Goal: Task Accomplishment & Management: Manage account settings

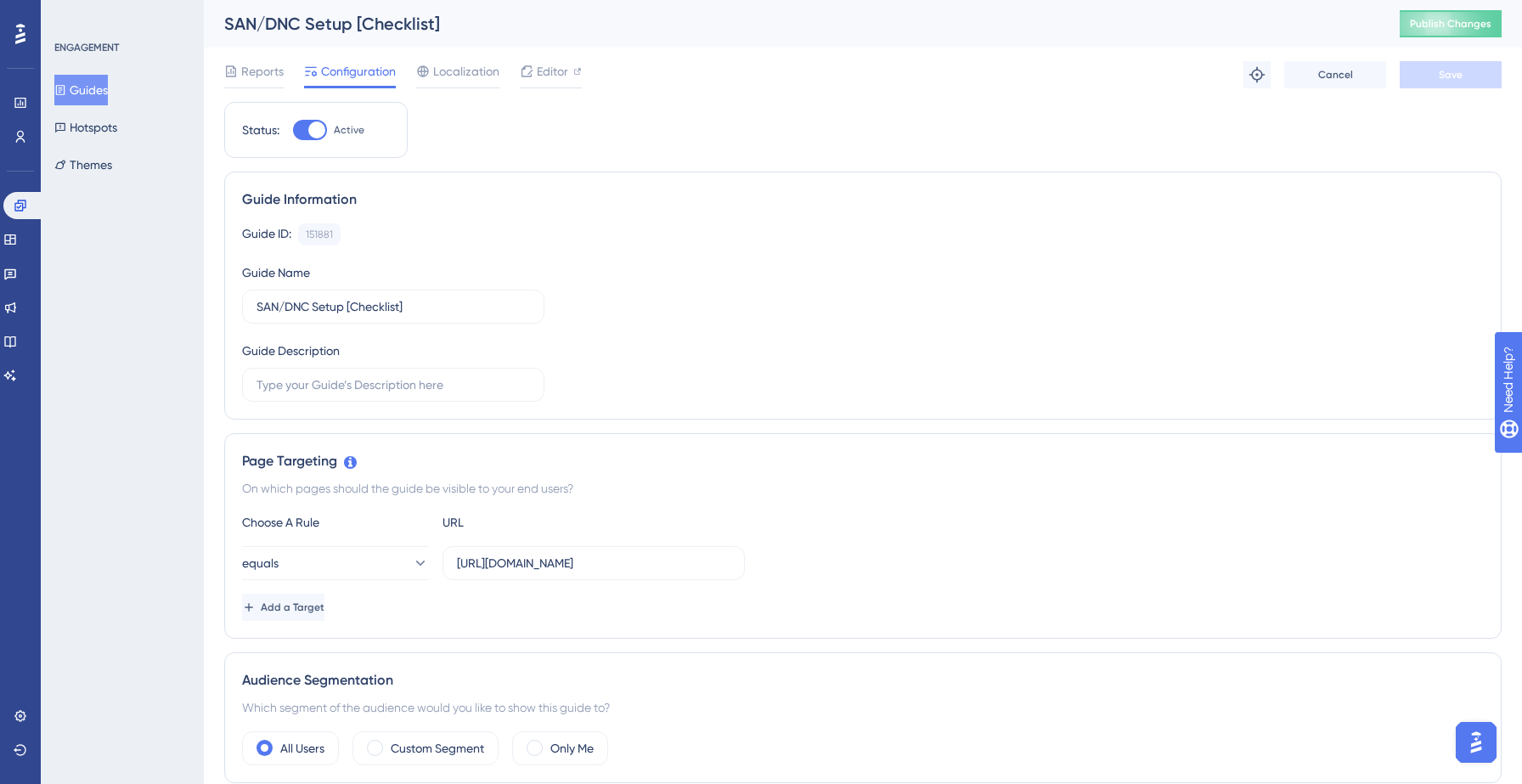
click at [102, 91] on button "Guides" at bounding box center [81, 90] width 53 height 30
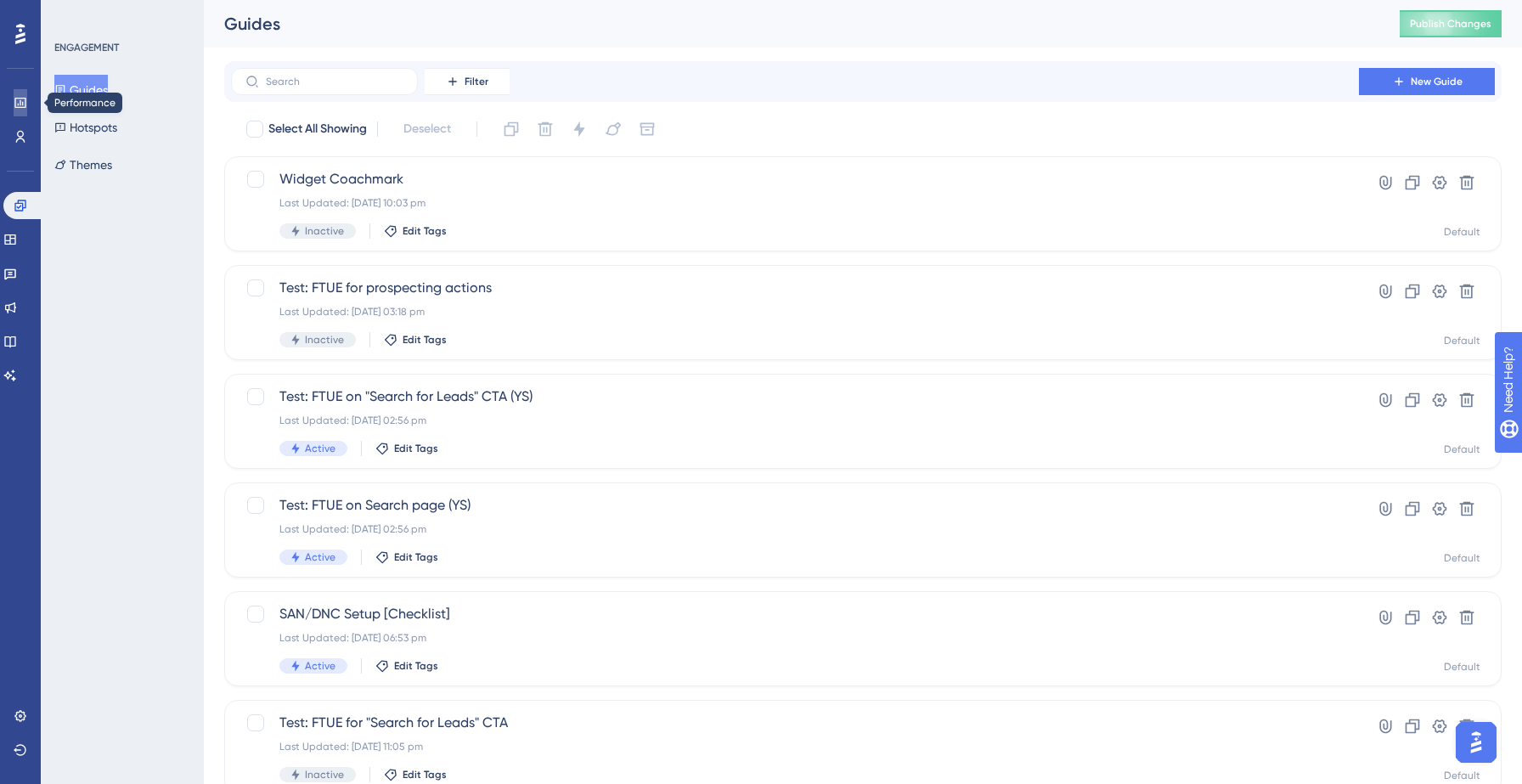
click at [23, 115] on link at bounding box center [20, 102] width 13 height 28
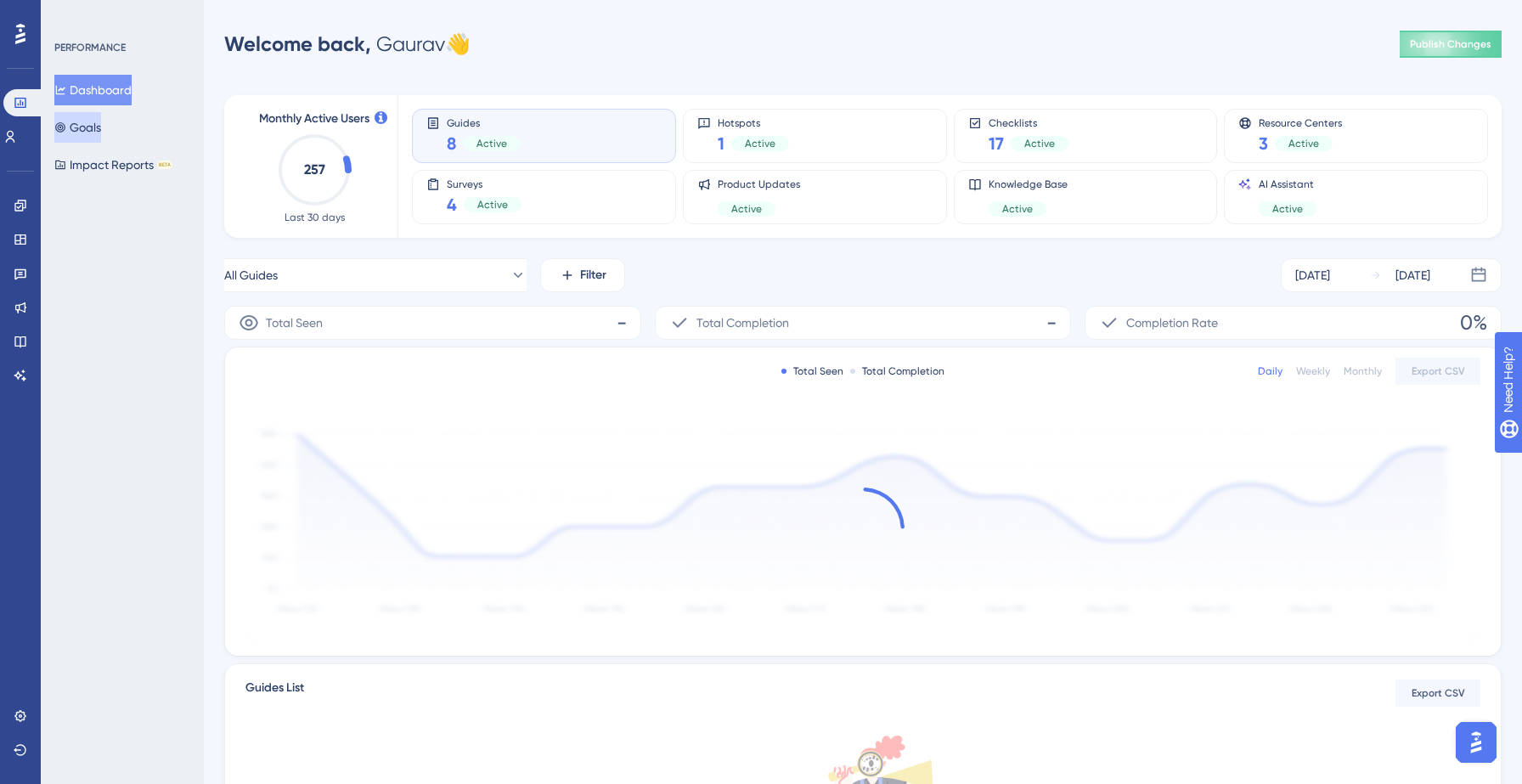
click at [95, 126] on button "Goals" at bounding box center [77, 127] width 47 height 30
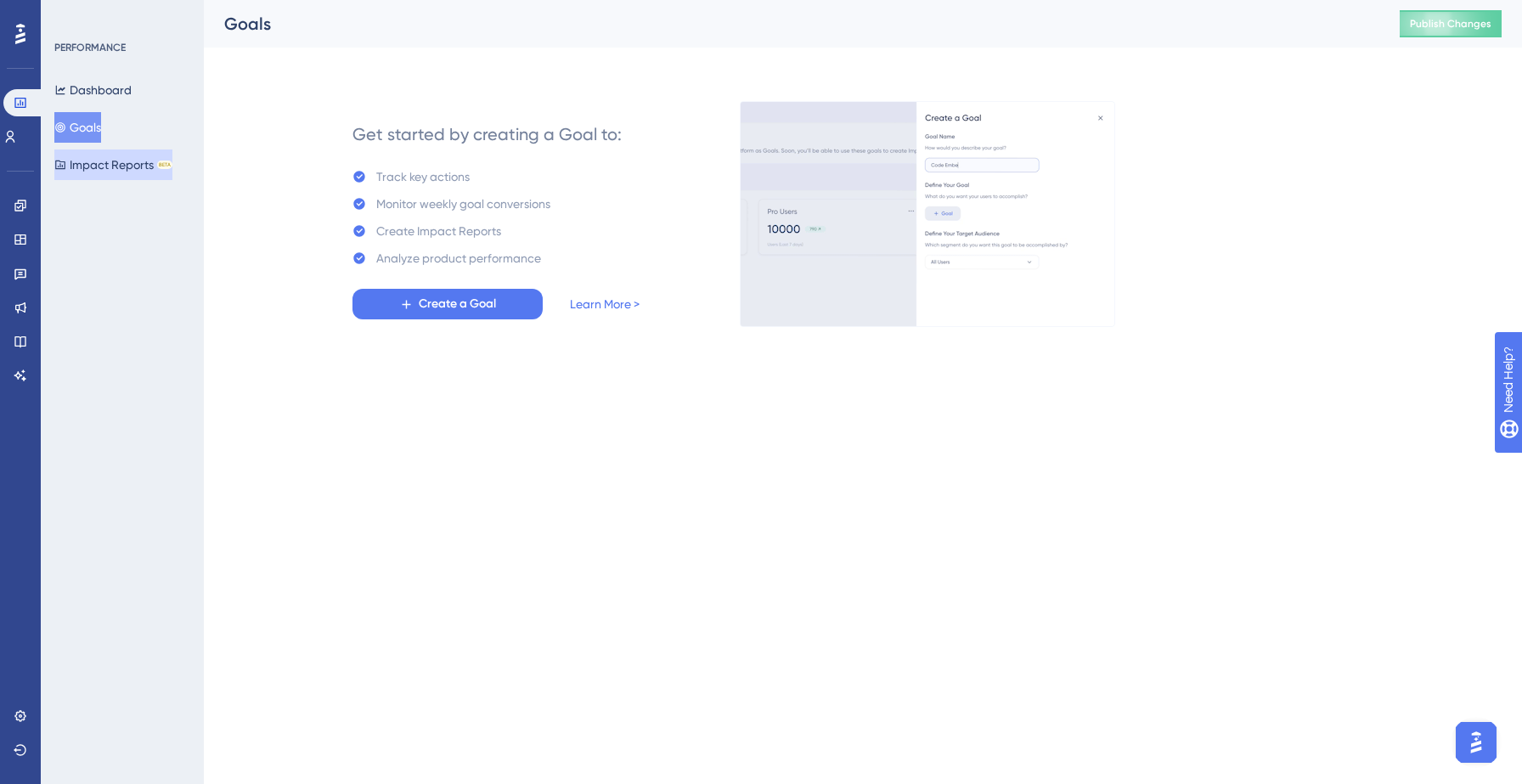
click at [103, 163] on button "Impact Reports BETA" at bounding box center [113, 164] width 118 height 30
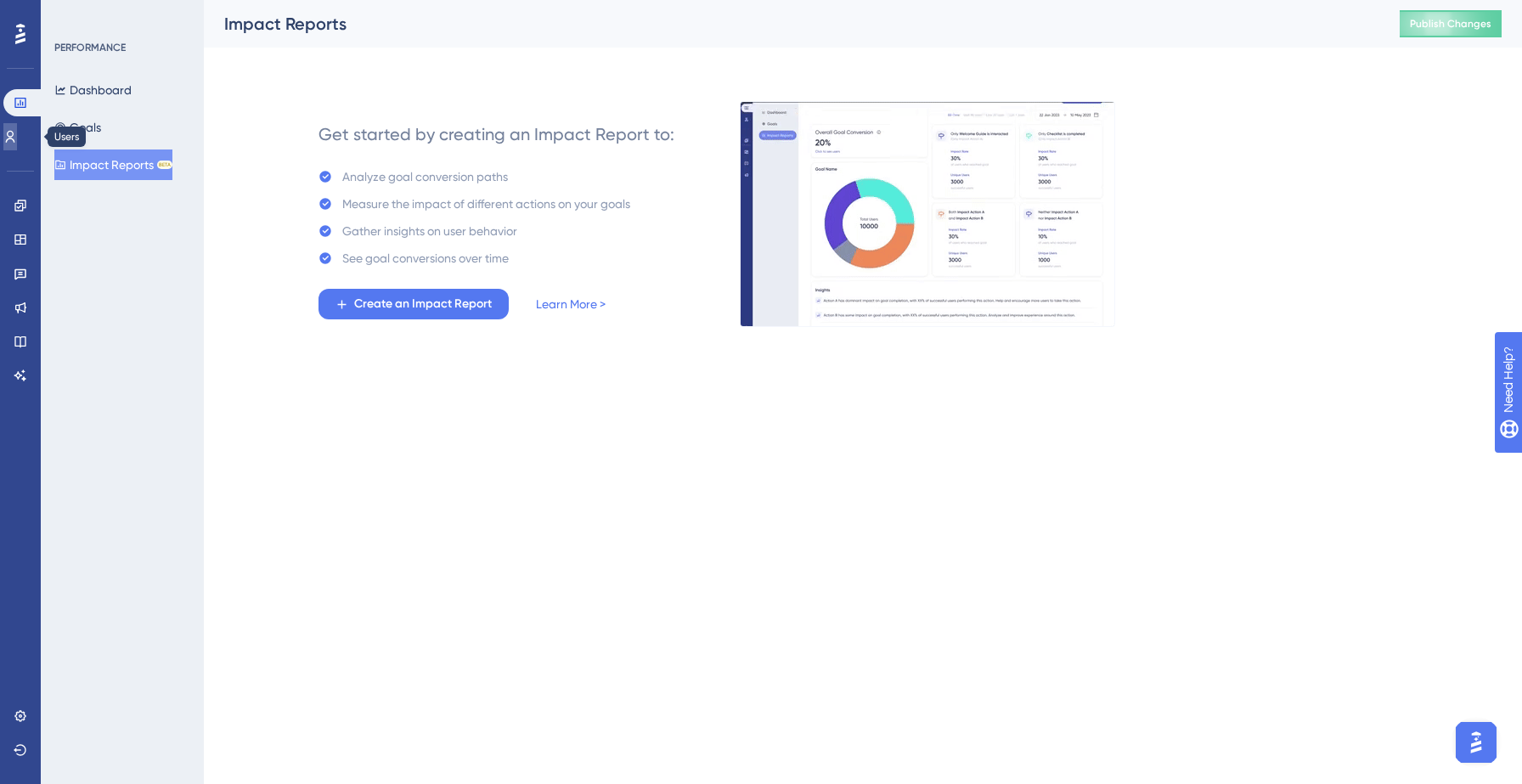
click at [17, 138] on icon at bounding box center [10, 136] width 13 height 13
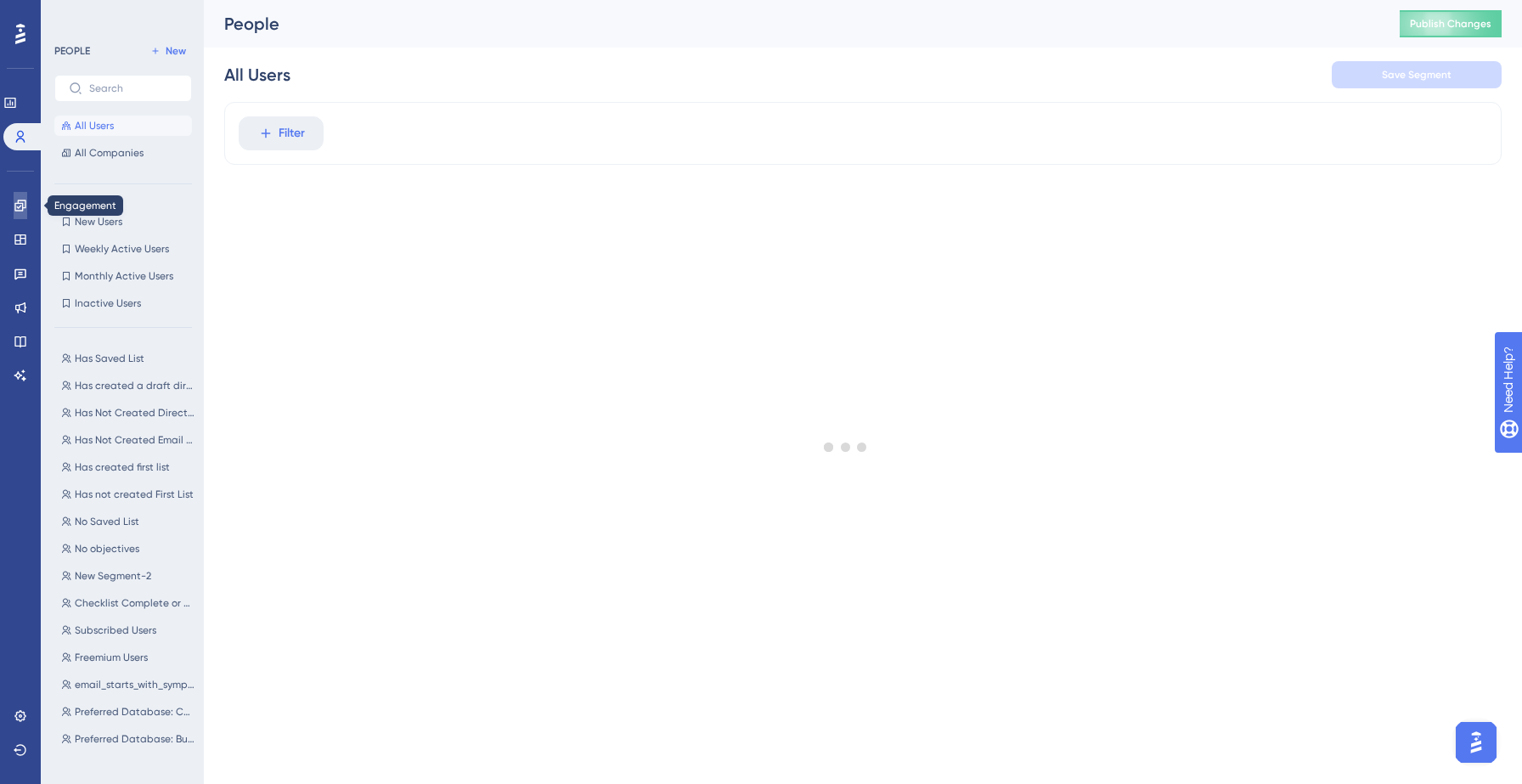
click at [21, 204] on icon at bounding box center [20, 205] width 13 height 13
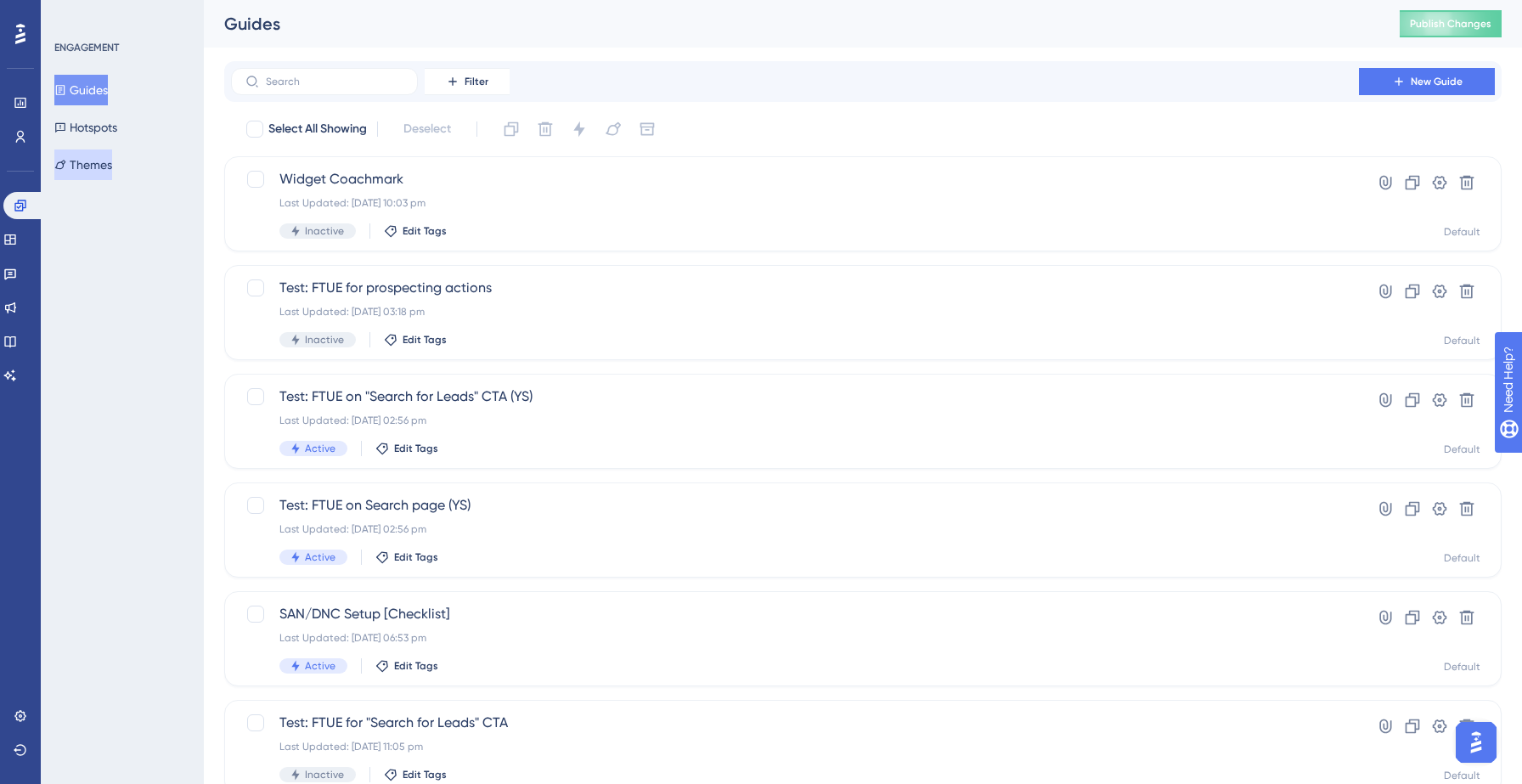
click at [98, 159] on button "Themes" at bounding box center [83, 164] width 58 height 30
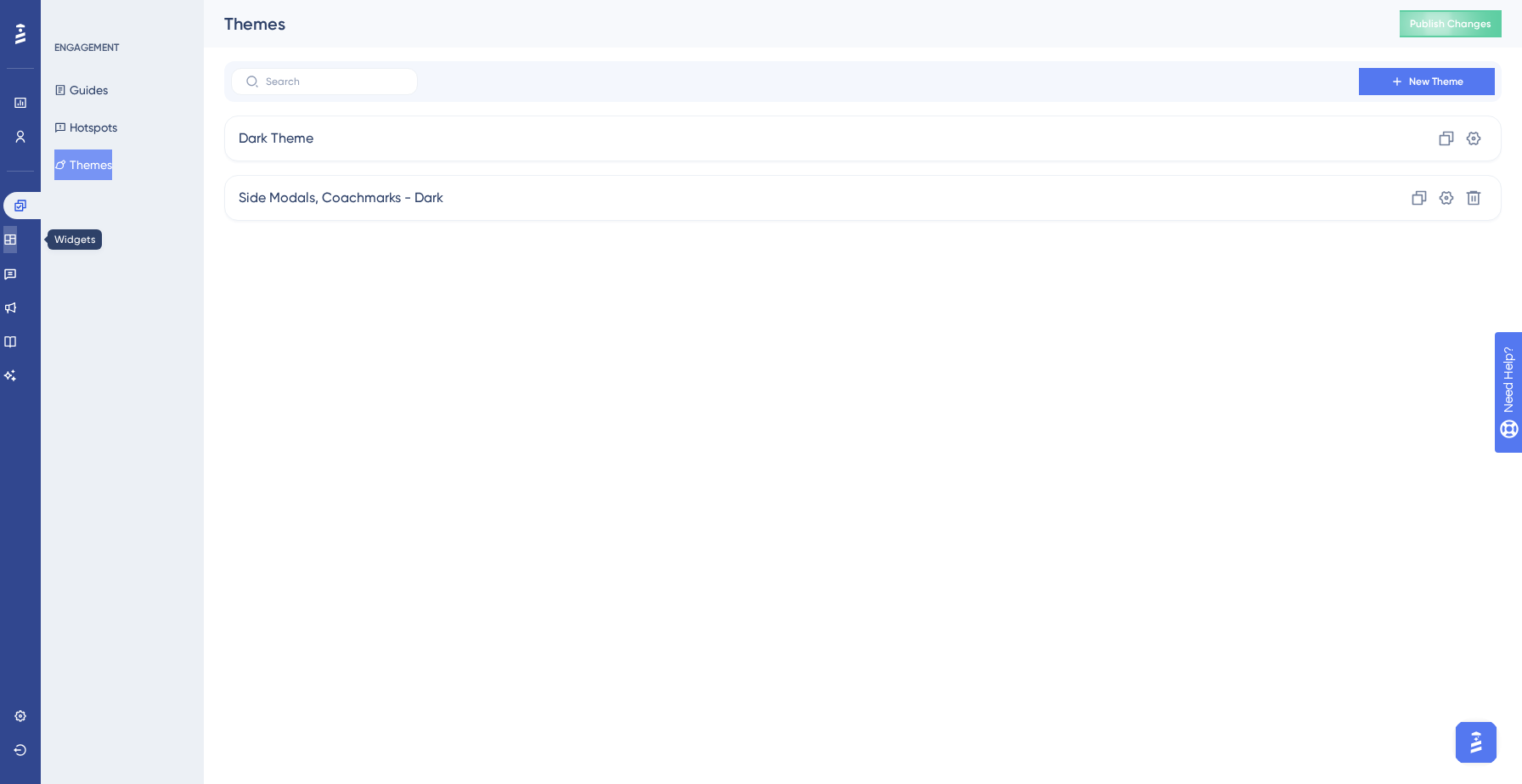
click at [17, 237] on icon at bounding box center [10, 239] width 13 height 13
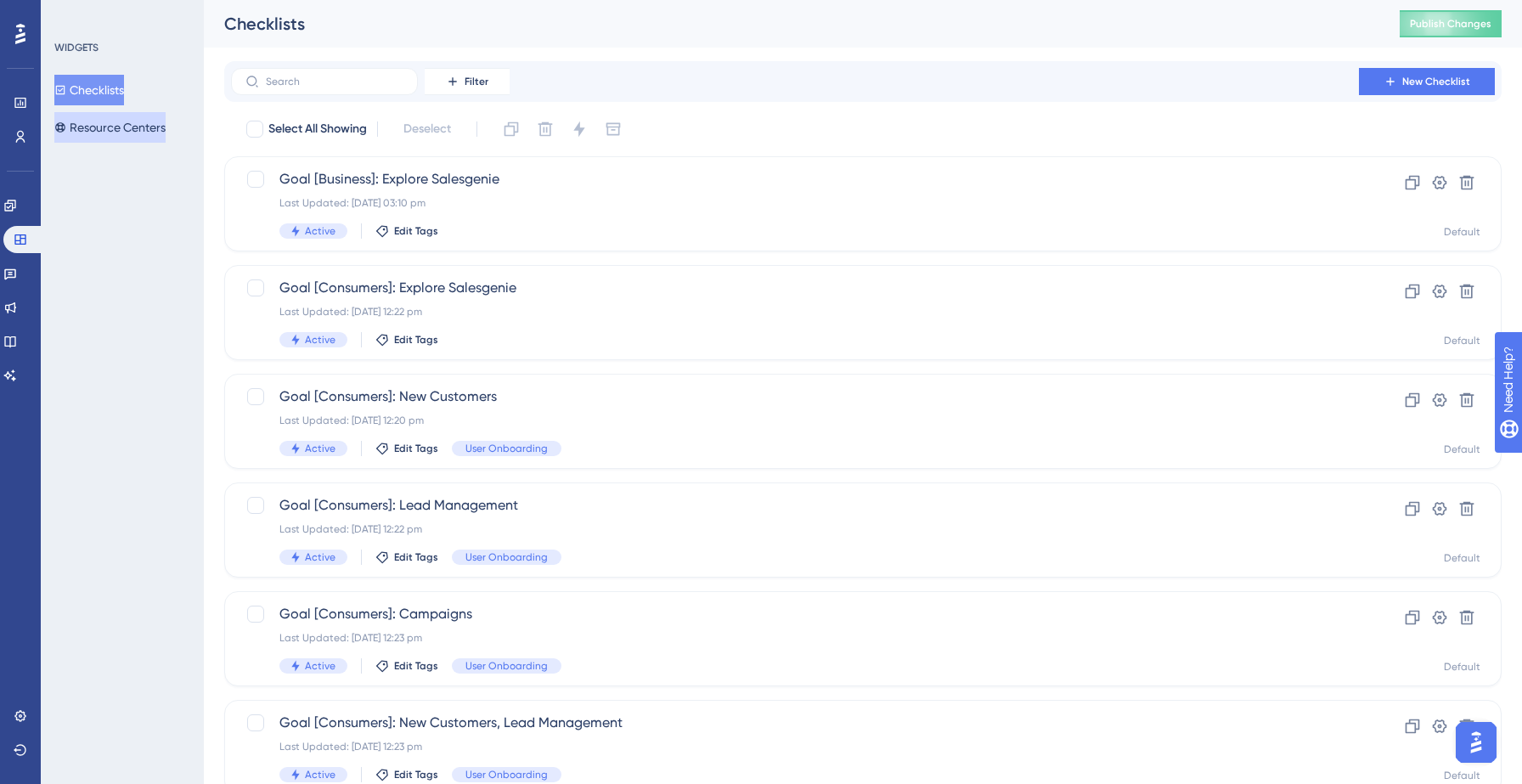
click at [126, 127] on button "Resource Centers" at bounding box center [109, 127] width 111 height 30
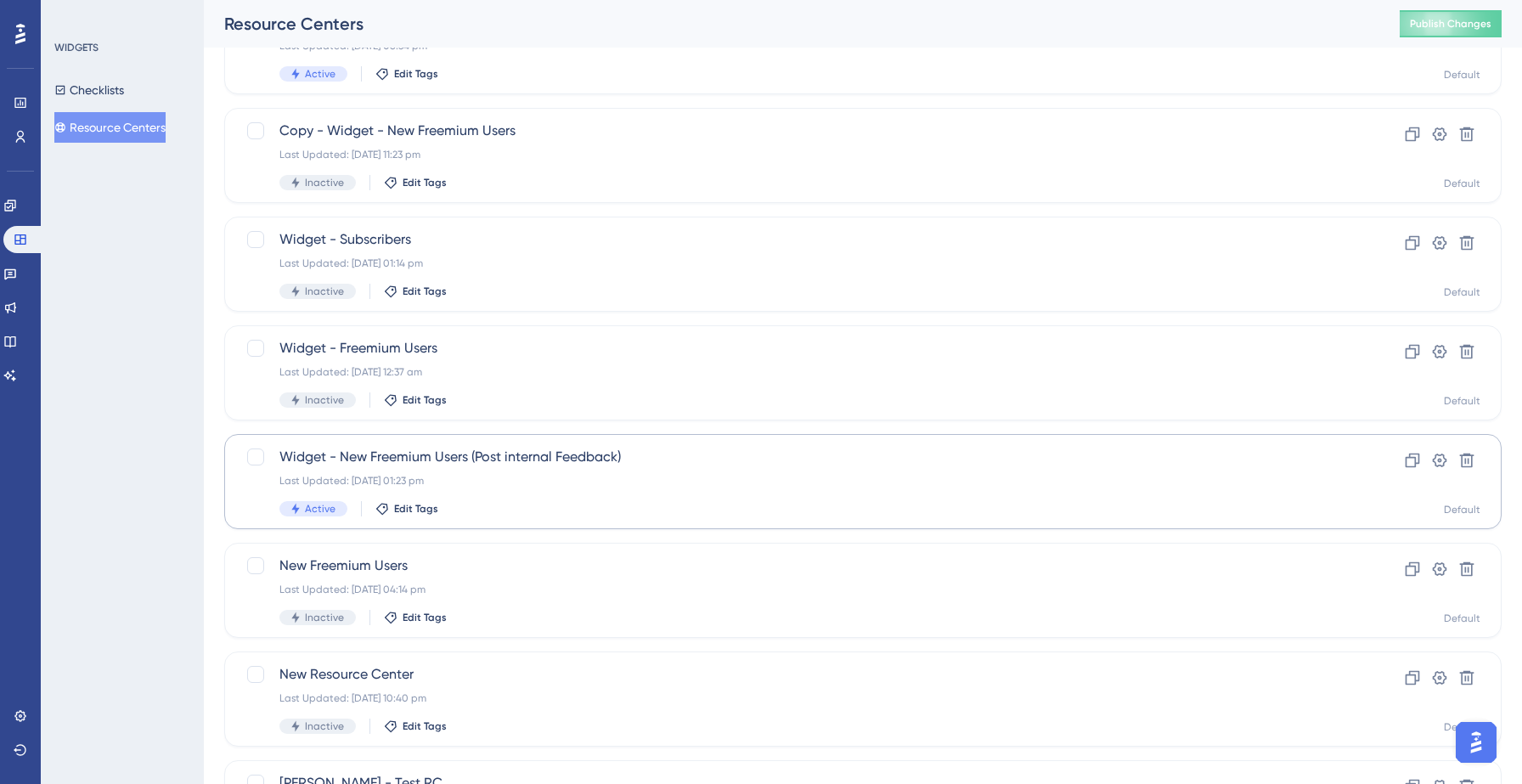
scroll to position [159, 0]
click at [524, 495] on div "Widget - New Freemium Users (Post internal Feedback) Last Updated: [DATE] 01:23…" at bounding box center [795, 479] width 1031 height 69
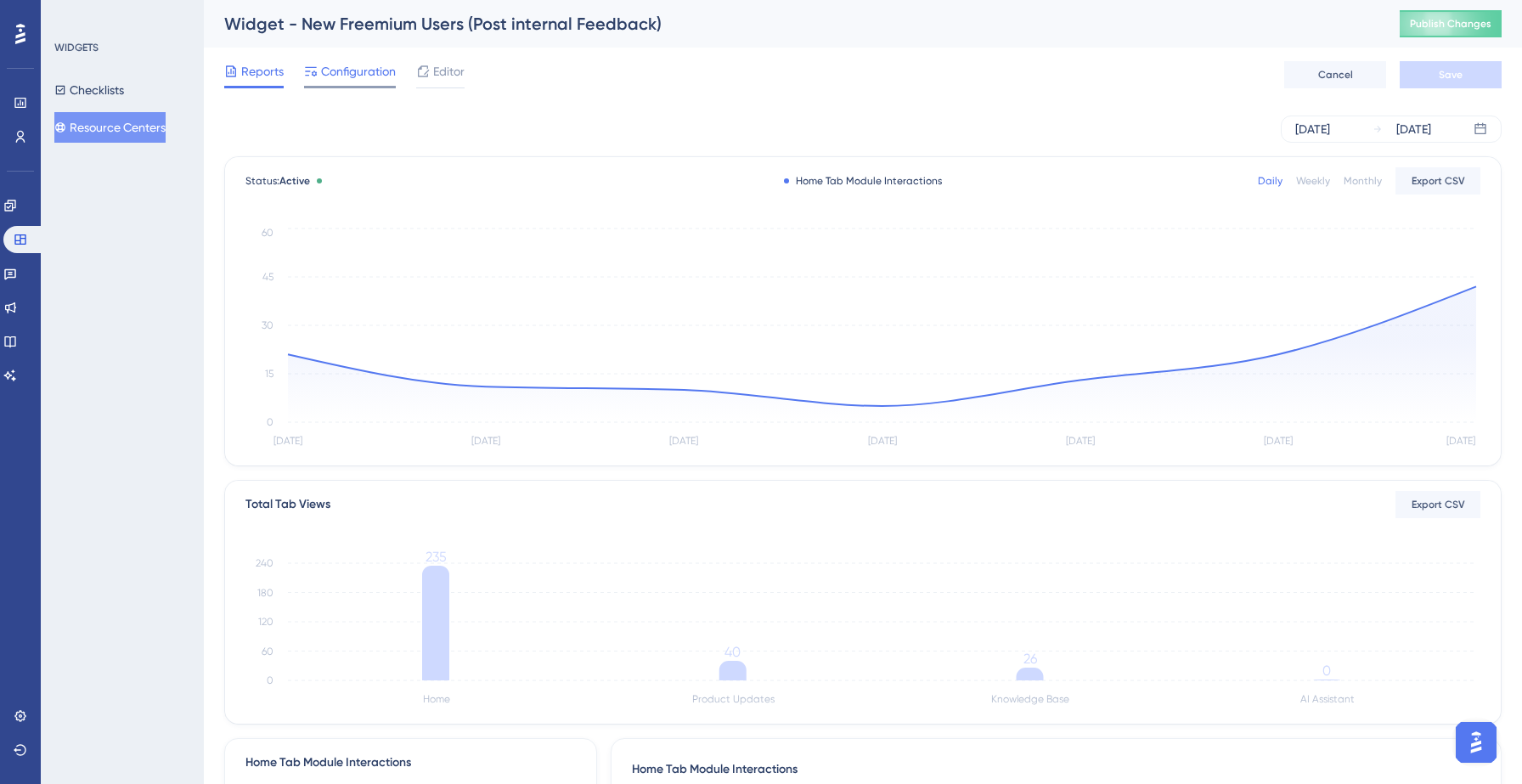
click at [365, 78] on span "Configuration" at bounding box center [358, 71] width 75 height 20
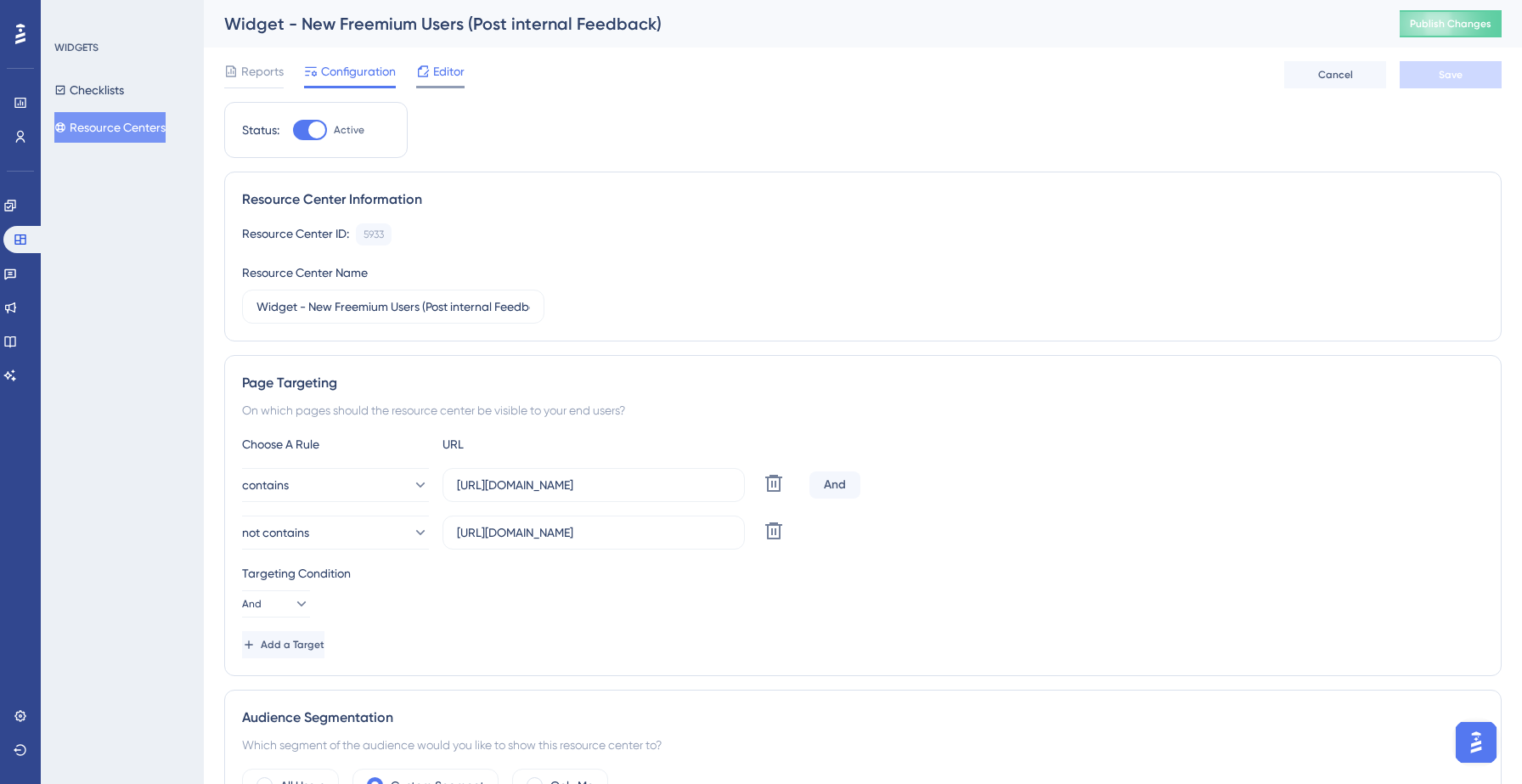
click at [429, 75] on icon at bounding box center [423, 71] width 13 height 13
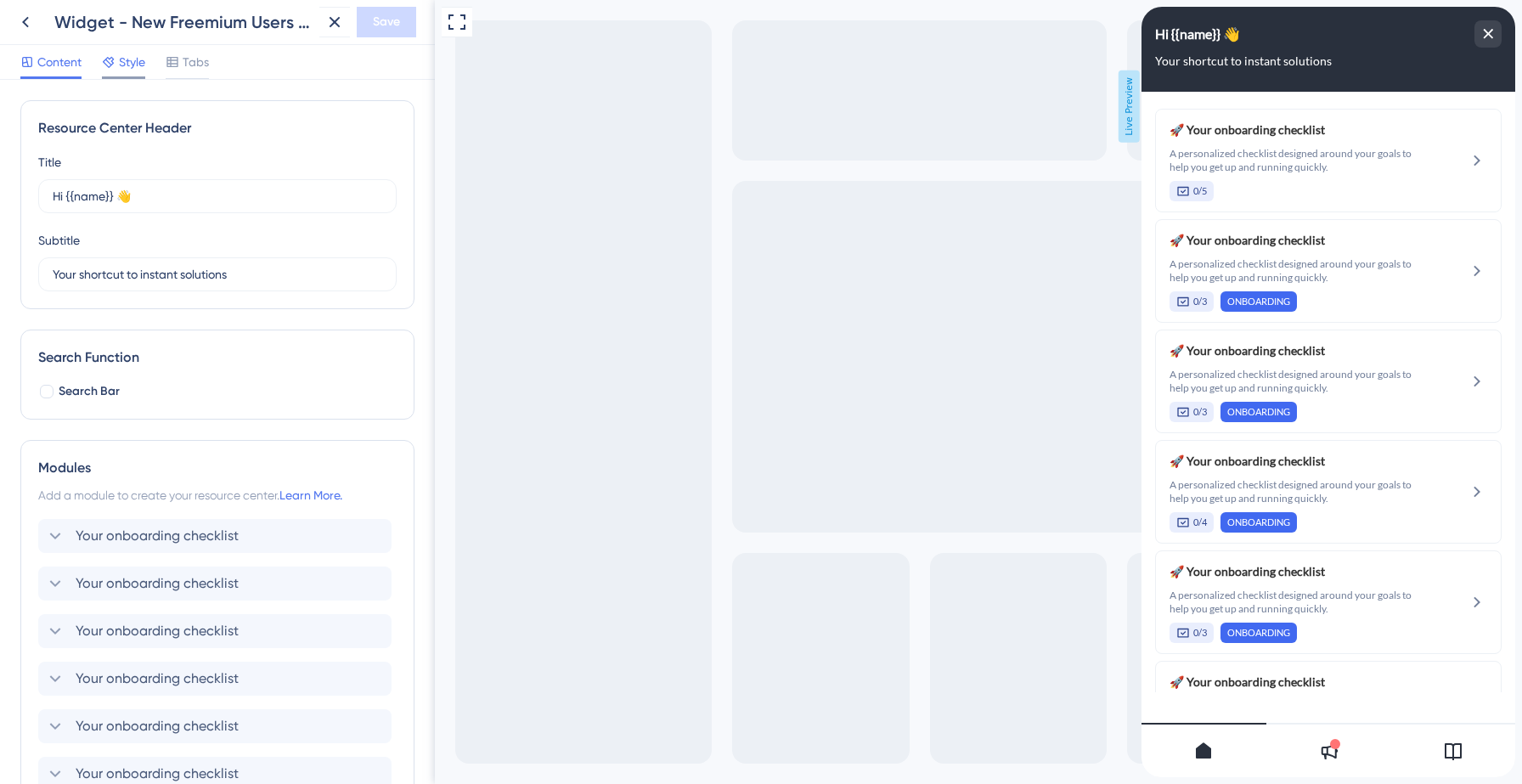
click at [107, 68] on div at bounding box center [108, 61] width 13 height 20
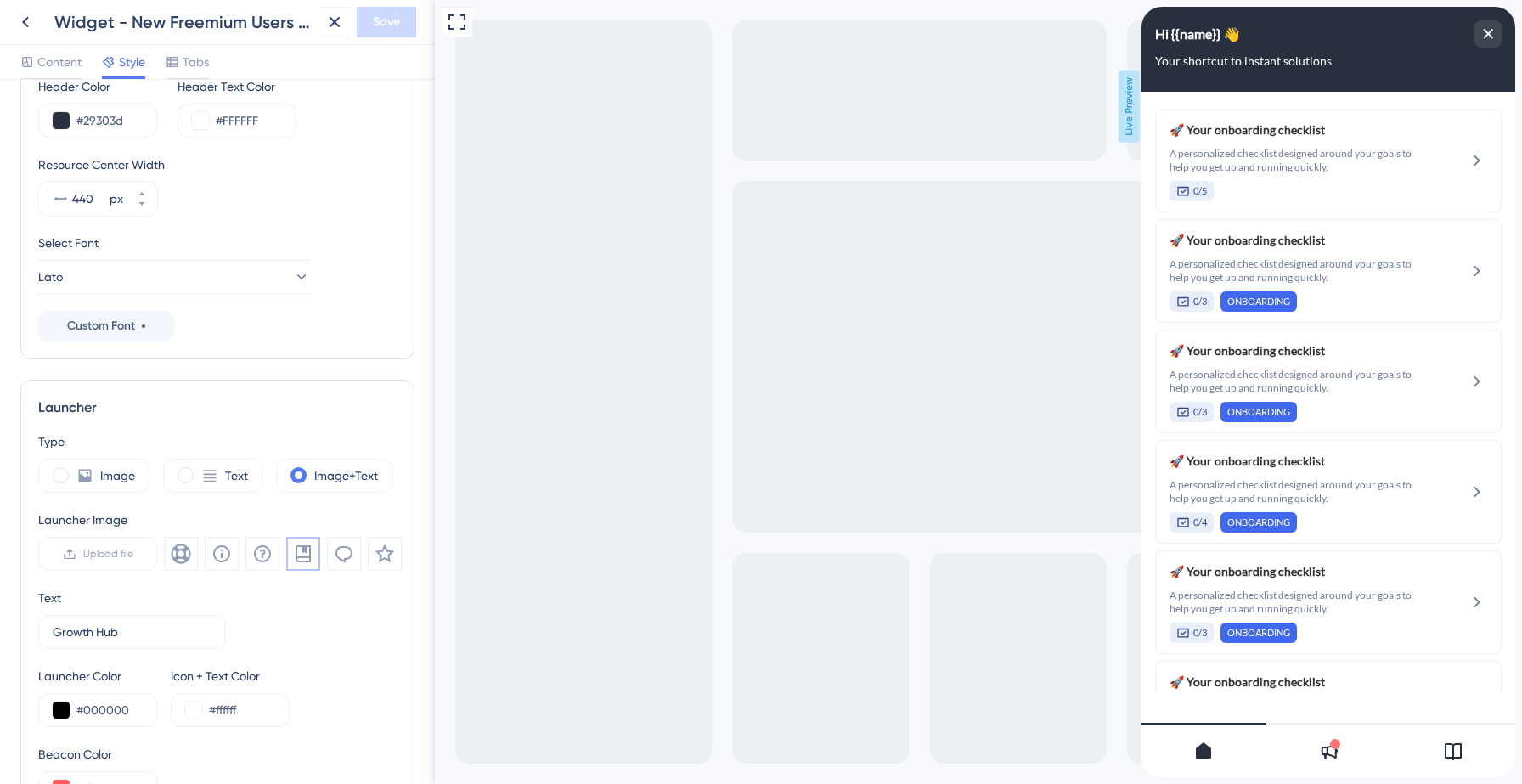
scroll to position [156, 0]
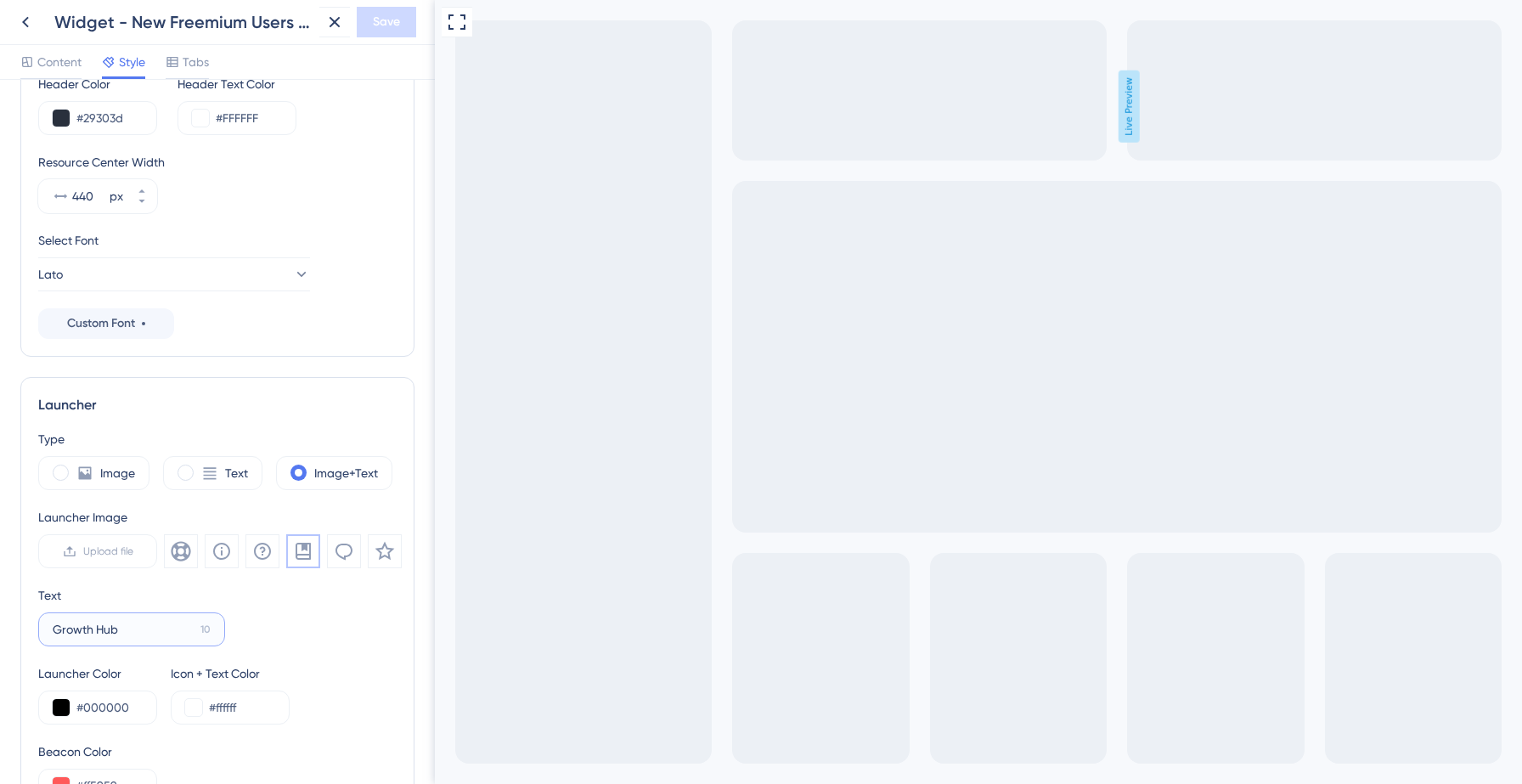
click at [53, 627] on input "Growth Hub" at bounding box center [123, 629] width 141 height 19
type input "SMB Growth Hub"
click at [386, 24] on span "Save" at bounding box center [386, 21] width 28 height 20
click at [321, 31] on icon at bounding box center [322, 31] width 17 height 17
click at [29, 28] on icon at bounding box center [25, 21] width 20 height 20
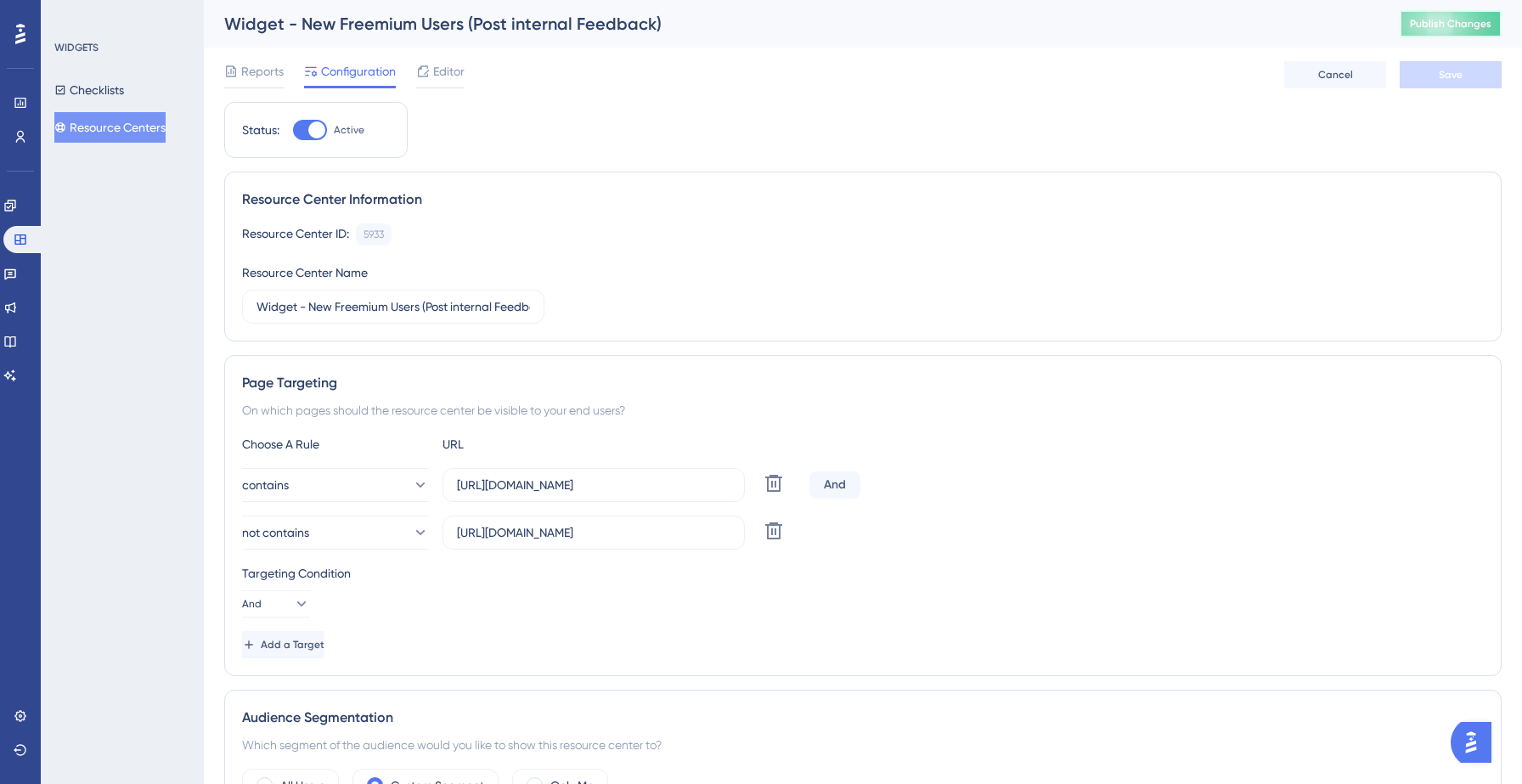
click at [1439, 30] on button "Publish Changes" at bounding box center [1450, 23] width 102 height 28
click at [1446, 15] on button "Publish Changes" at bounding box center [1450, 23] width 102 height 28
click at [1069, 468] on div "contains [URL][DOMAIN_NAME] Delete And" at bounding box center [863, 485] width 1241 height 34
click at [114, 310] on div "WIDGETS Checklists Resource Centers" at bounding box center [123, 392] width 163 height 784
click at [122, 123] on button "Resource Centers" at bounding box center [109, 127] width 111 height 30
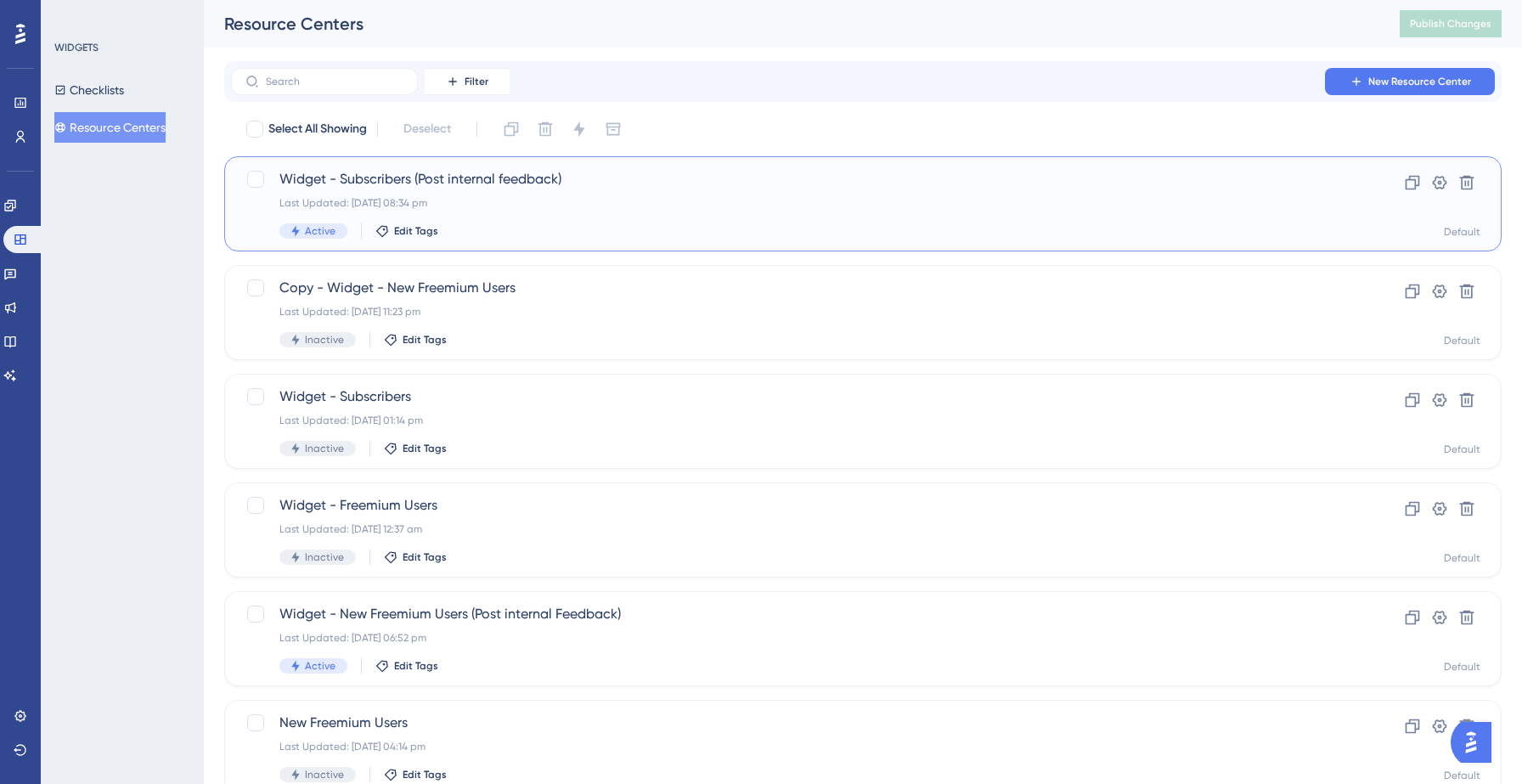
click at [633, 210] on div "Widget - Subscribers (Post internal feedback) Last Updated: [DATE] 08:34 pm Act…" at bounding box center [795, 203] width 1031 height 69
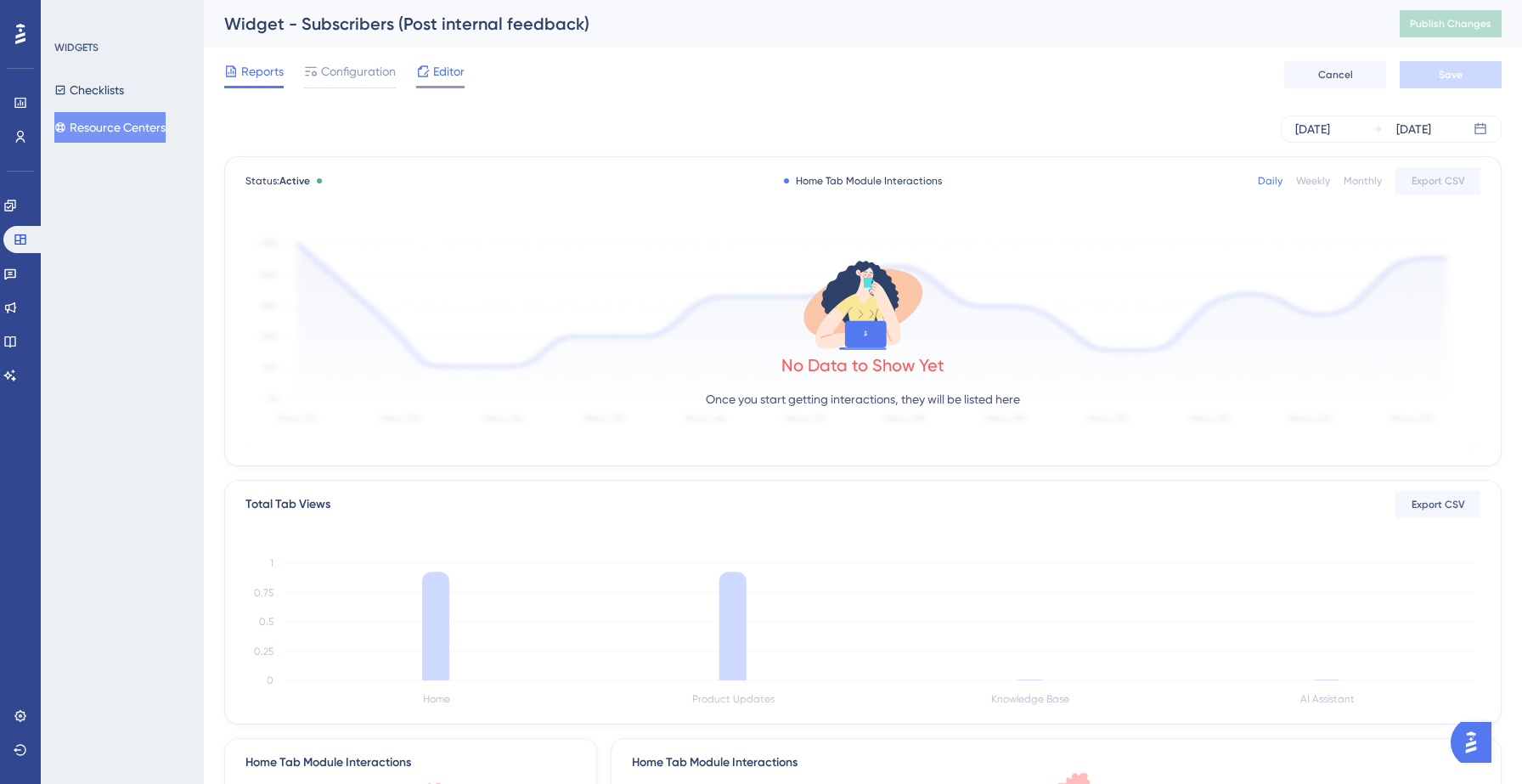
click at [452, 79] on span "Editor" at bounding box center [448, 71] width 31 height 20
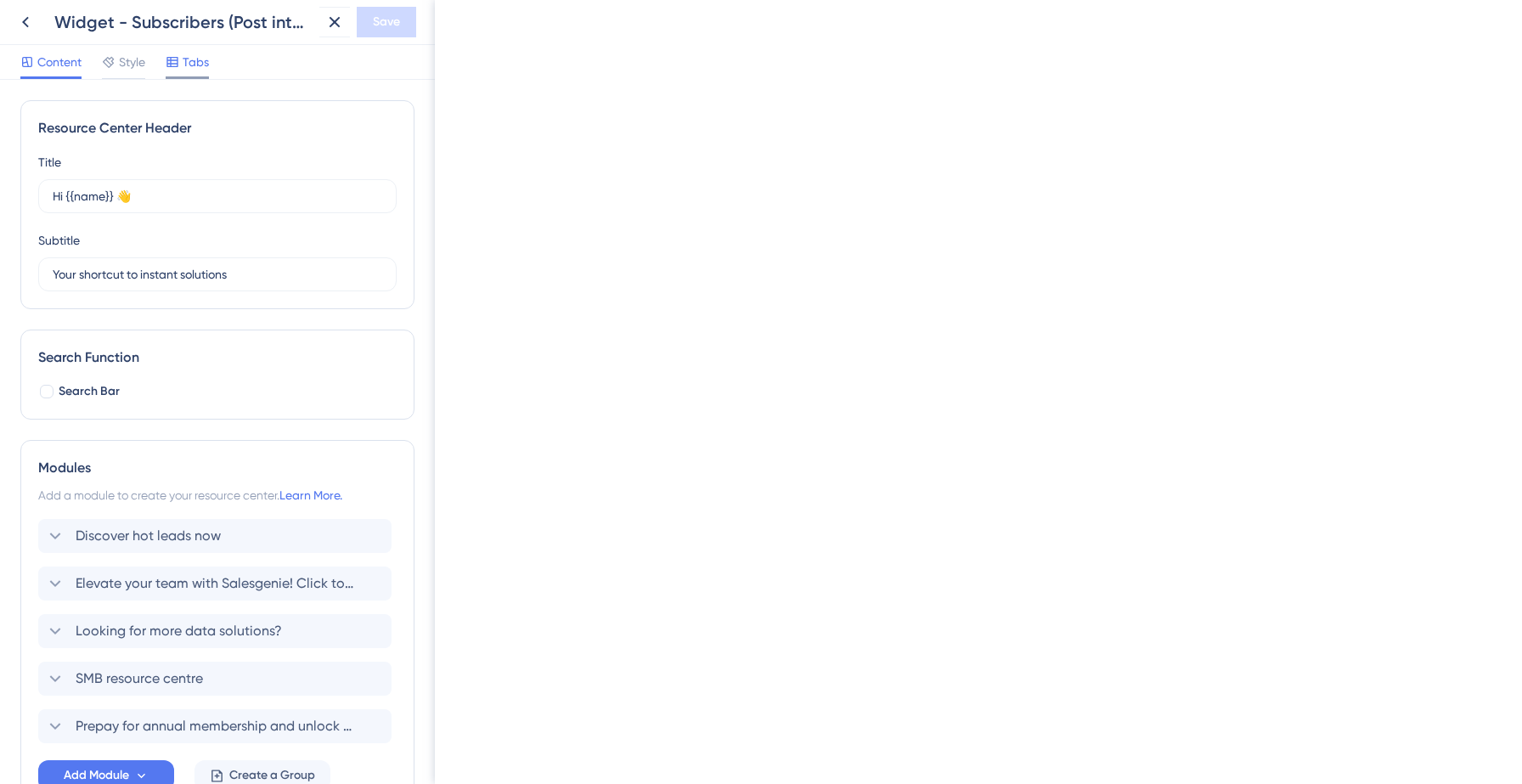
click at [194, 68] on span "Tabs" at bounding box center [196, 61] width 27 height 20
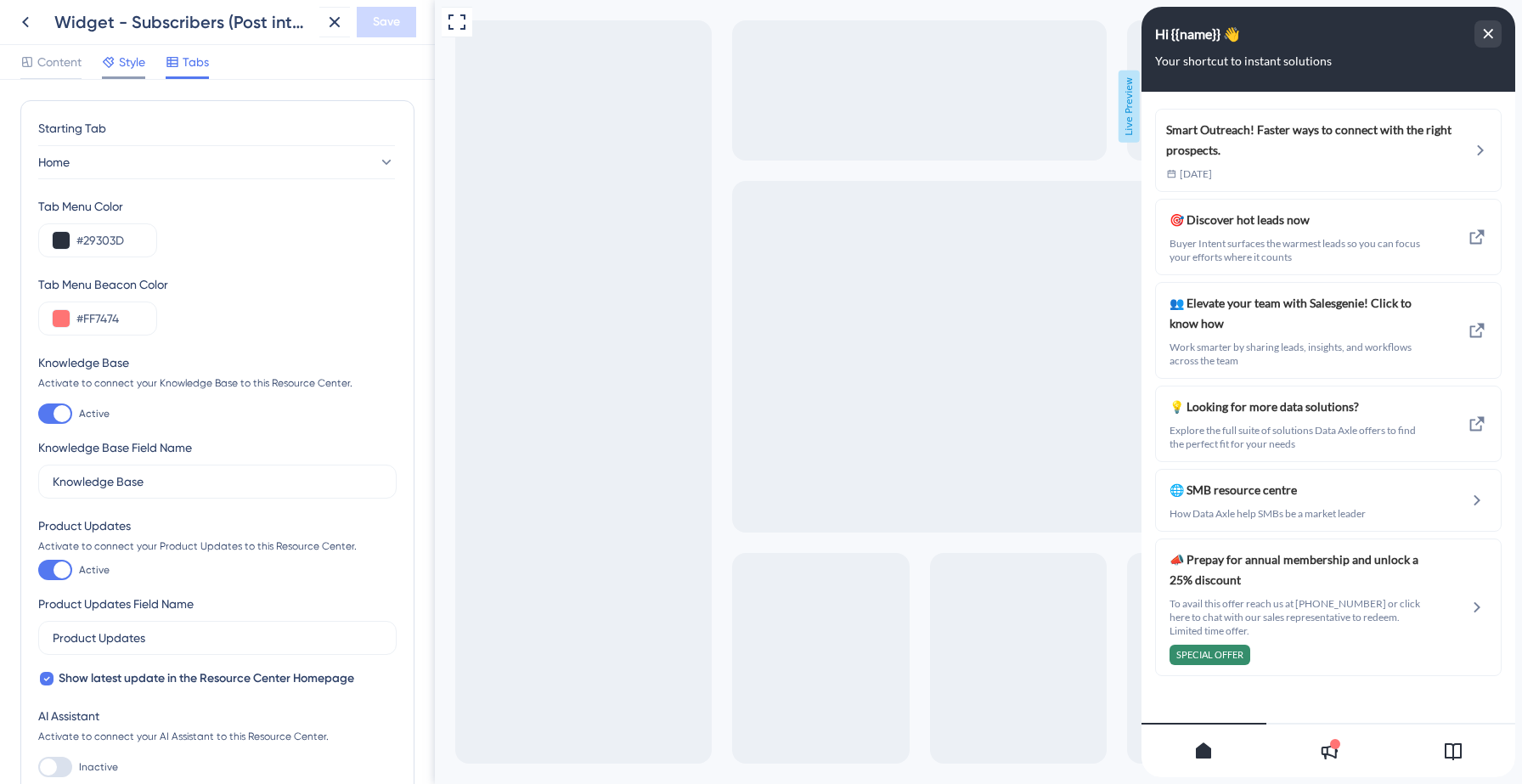
click at [128, 67] on span "Style" at bounding box center [132, 61] width 27 height 20
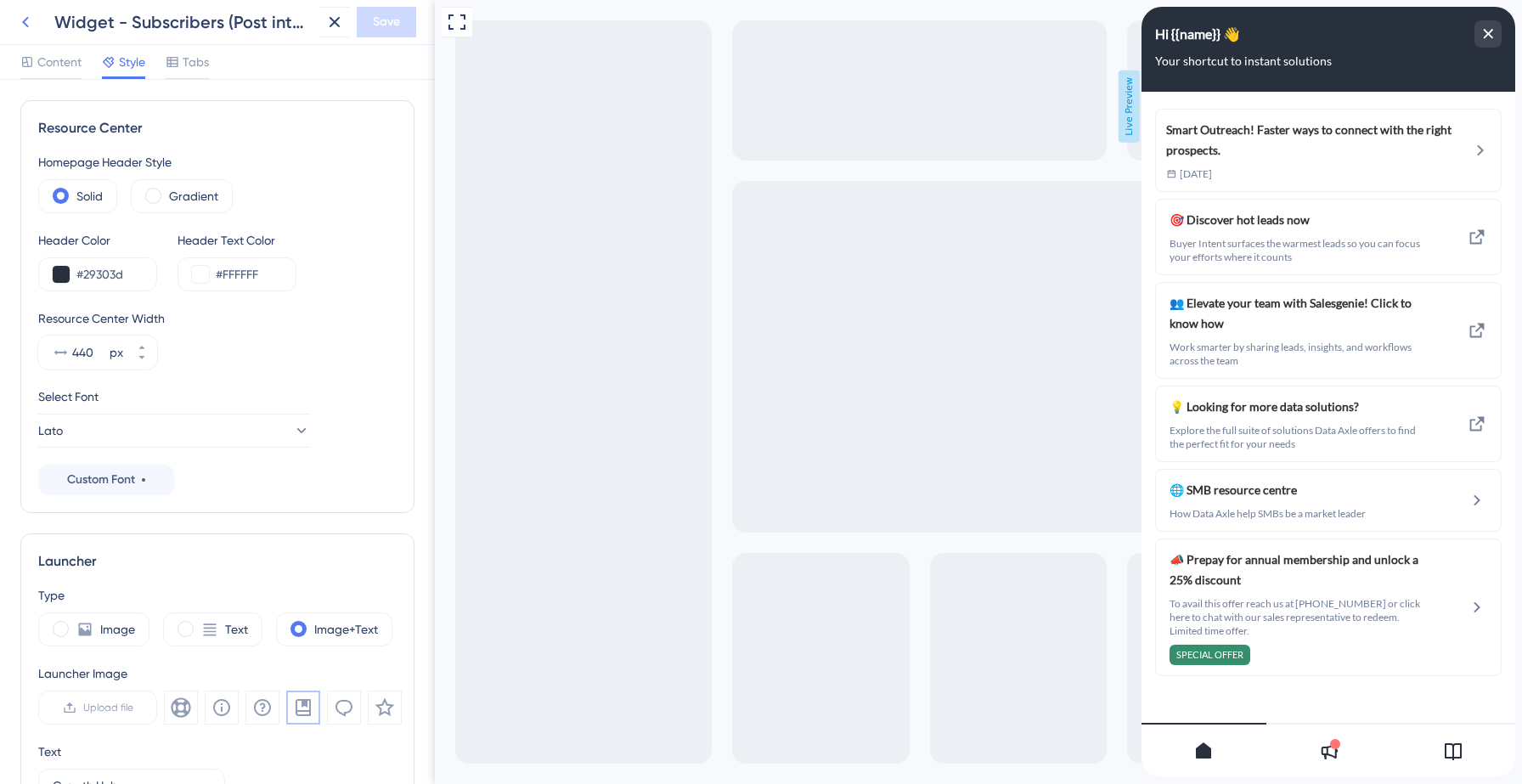
click at [28, 25] on icon at bounding box center [25, 21] width 20 height 20
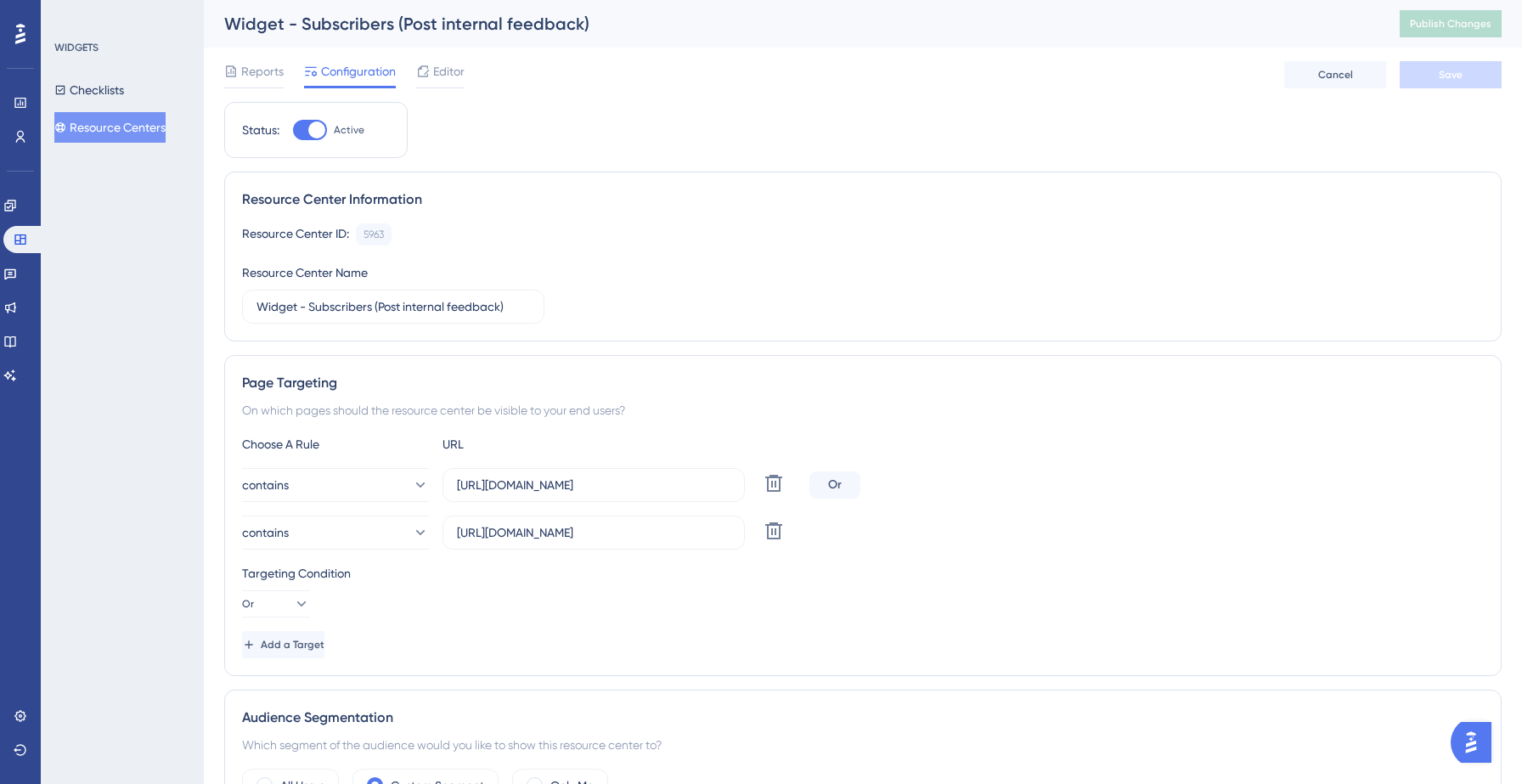
click at [131, 135] on button "Resource Centers" at bounding box center [109, 127] width 111 height 30
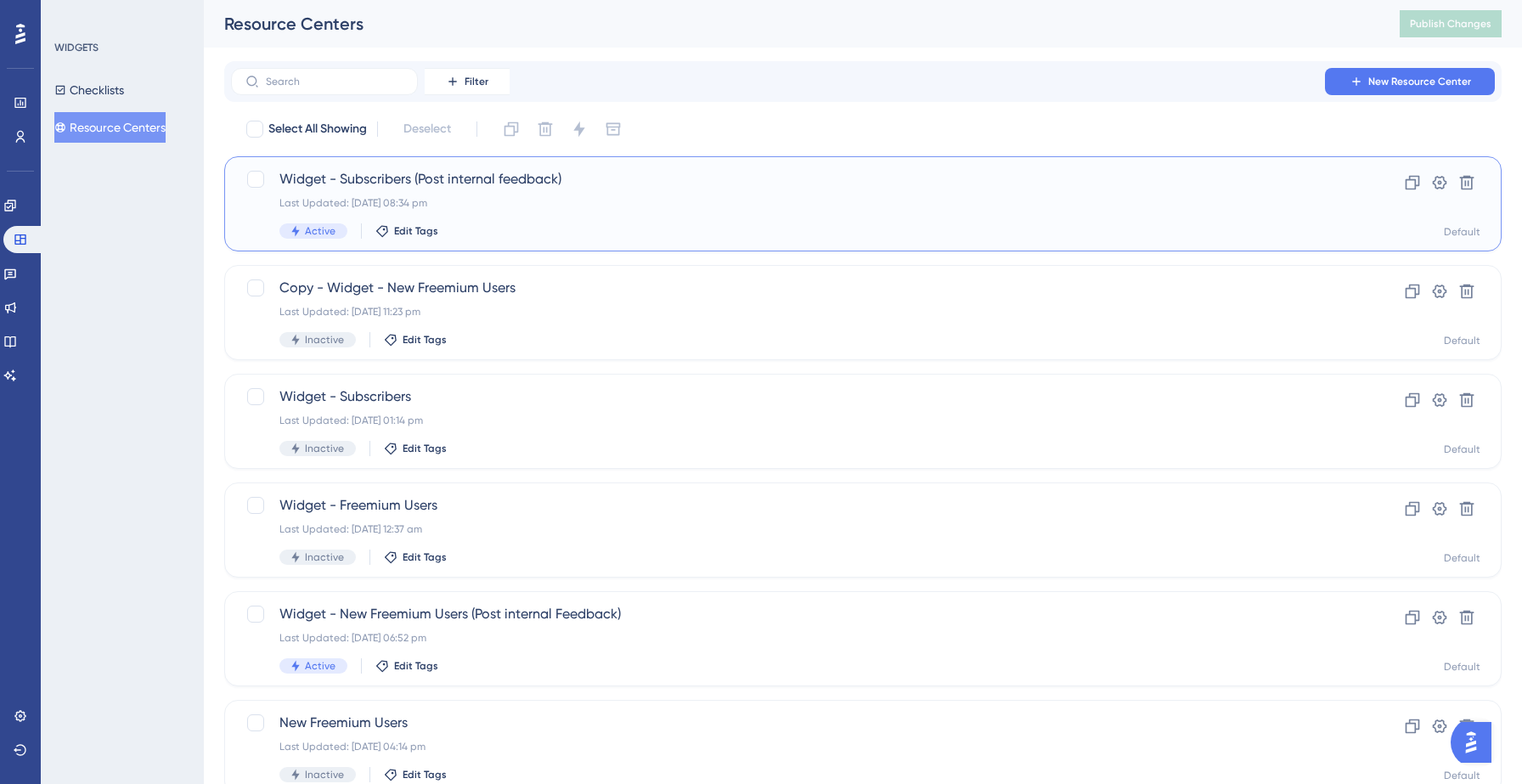
click at [621, 224] on div "Active Edit Tags" at bounding box center [795, 230] width 1031 height 15
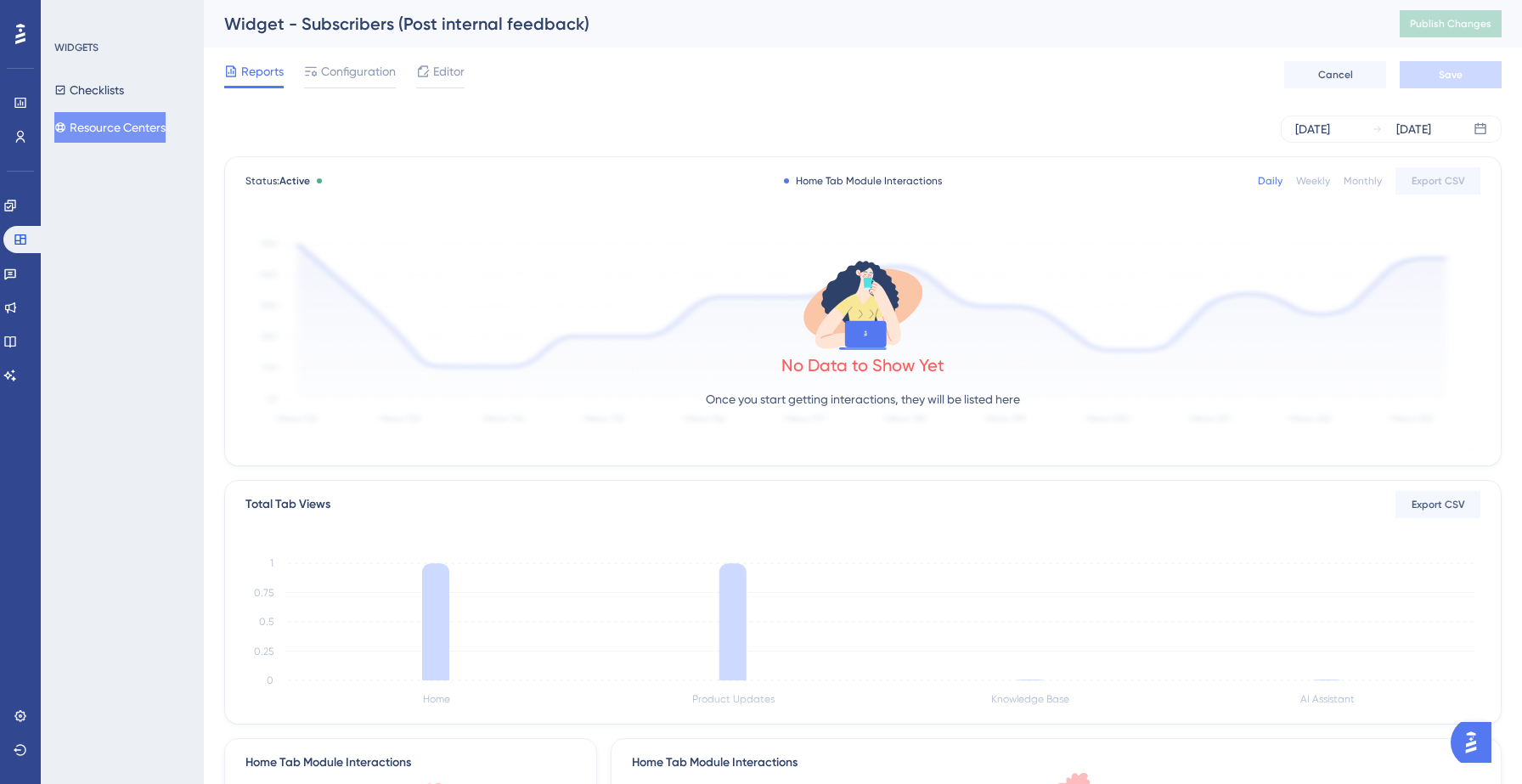
click at [727, 104] on div "[DATE] [DATE]" at bounding box center [862, 129] width 1277 height 54
click at [138, 126] on button "Resource Centers" at bounding box center [109, 127] width 111 height 30
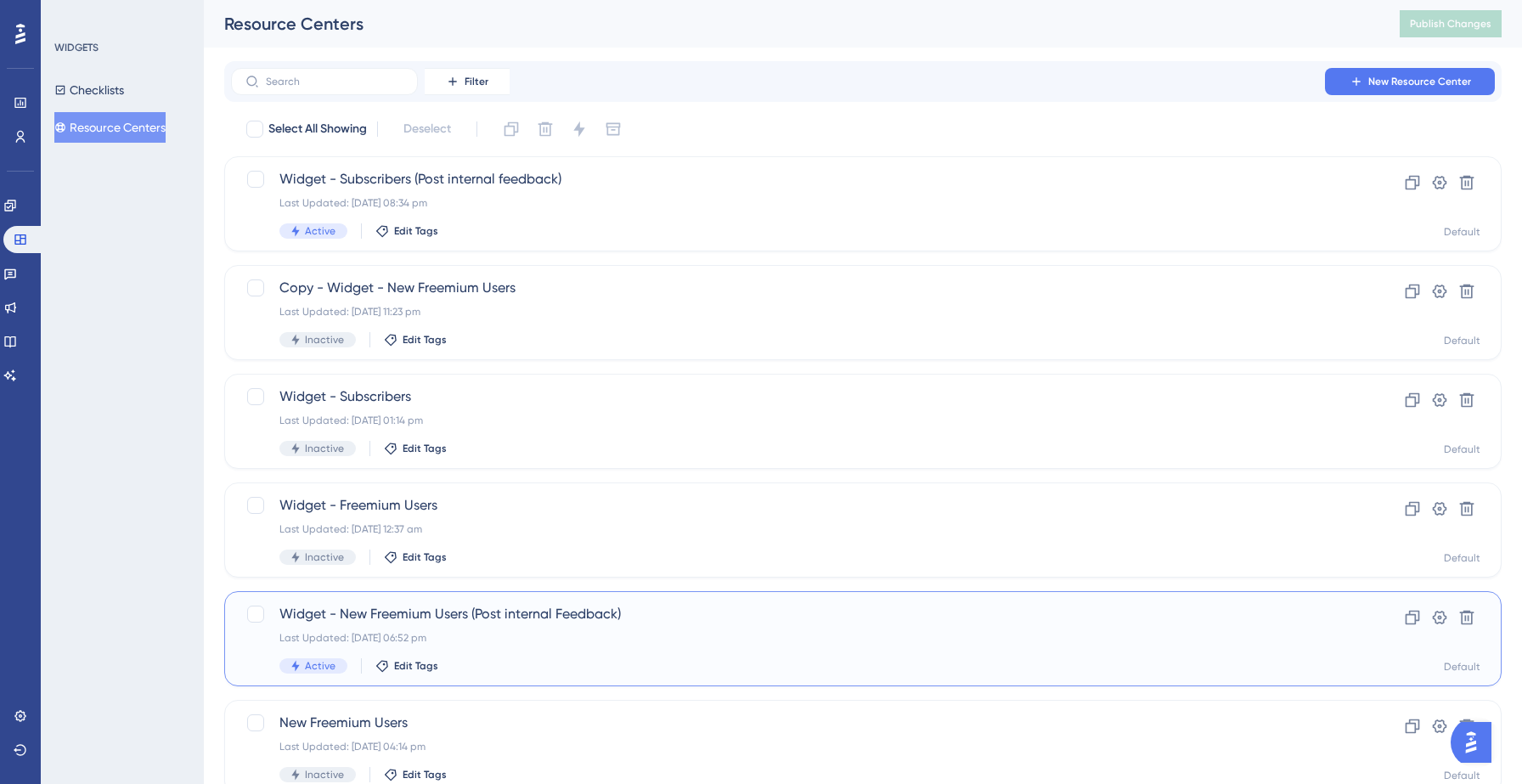
click at [670, 618] on span "Widget - New Freemium Users (Post internal Feedback)" at bounding box center [795, 614] width 1031 height 20
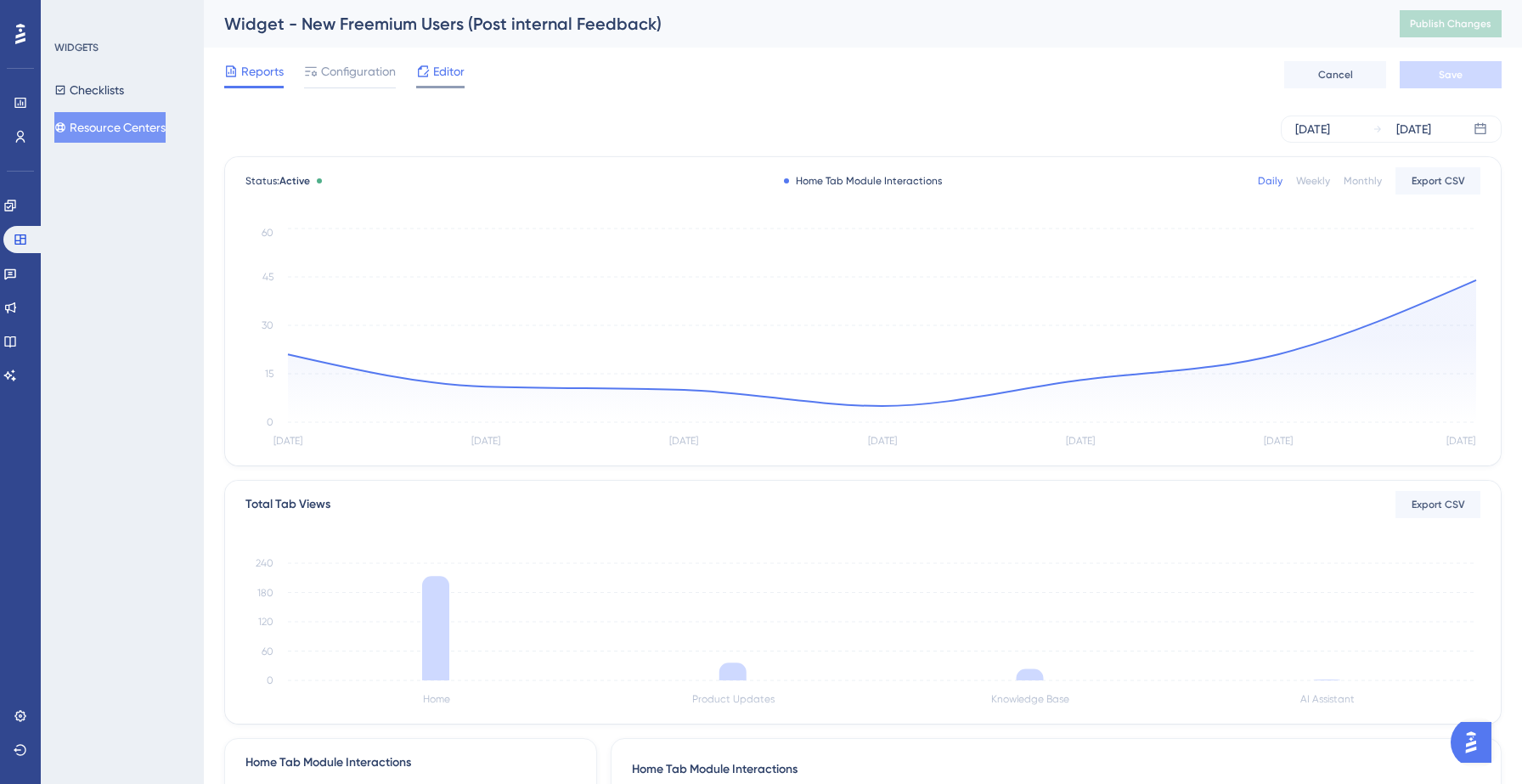
click at [448, 65] on span "Editor" at bounding box center [448, 71] width 31 height 20
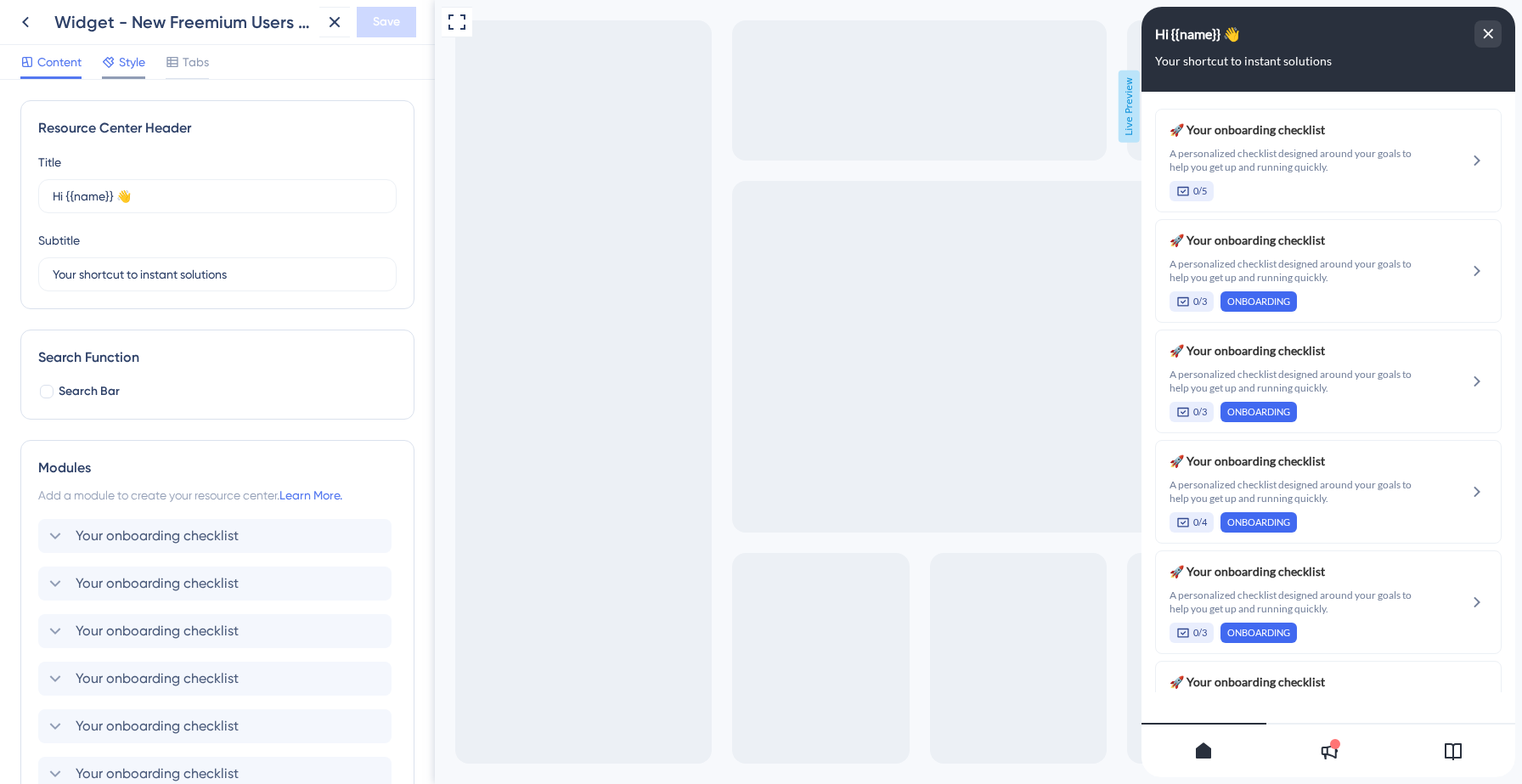
click at [131, 59] on span "Style" at bounding box center [132, 61] width 27 height 20
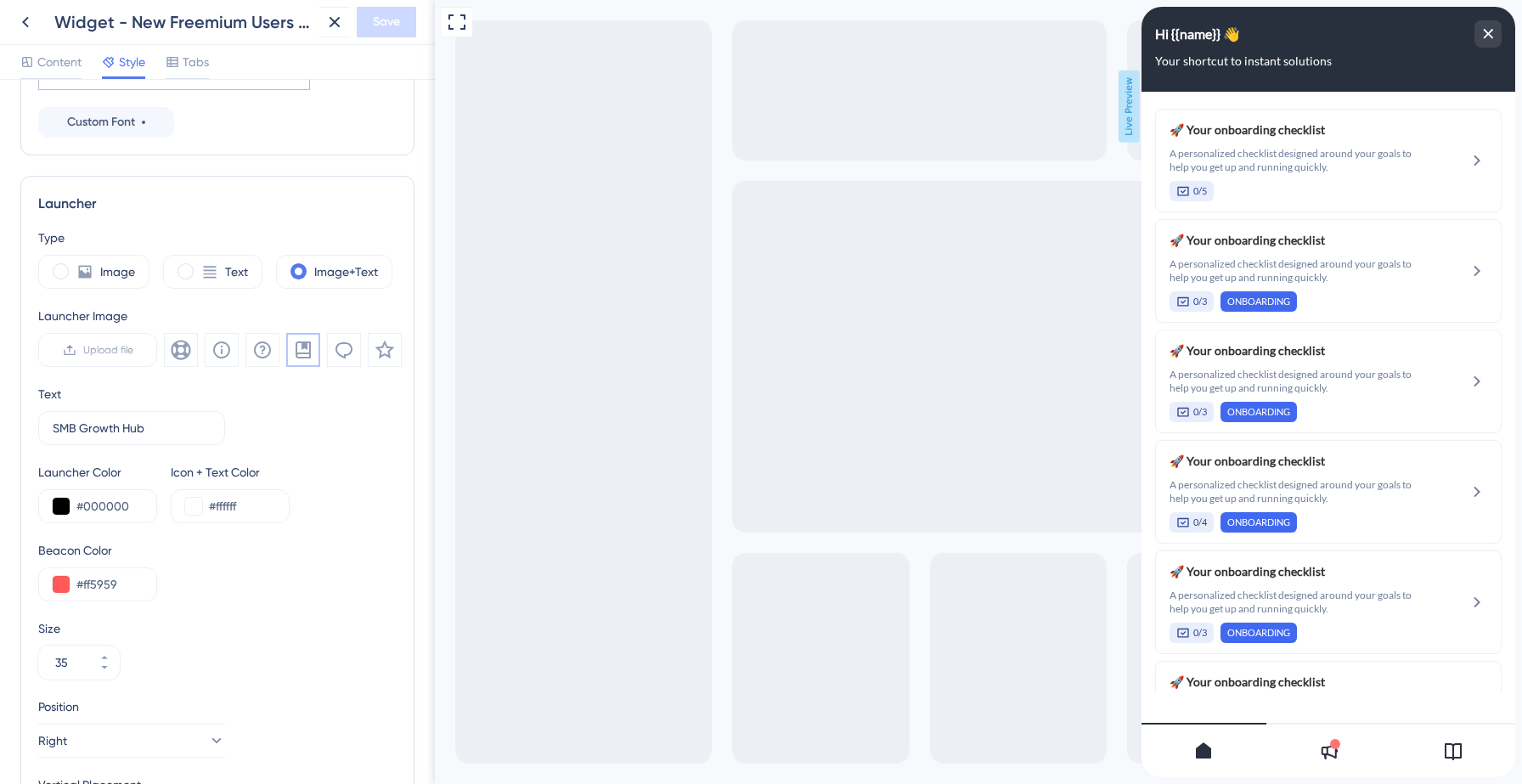
scroll to position [367, 0]
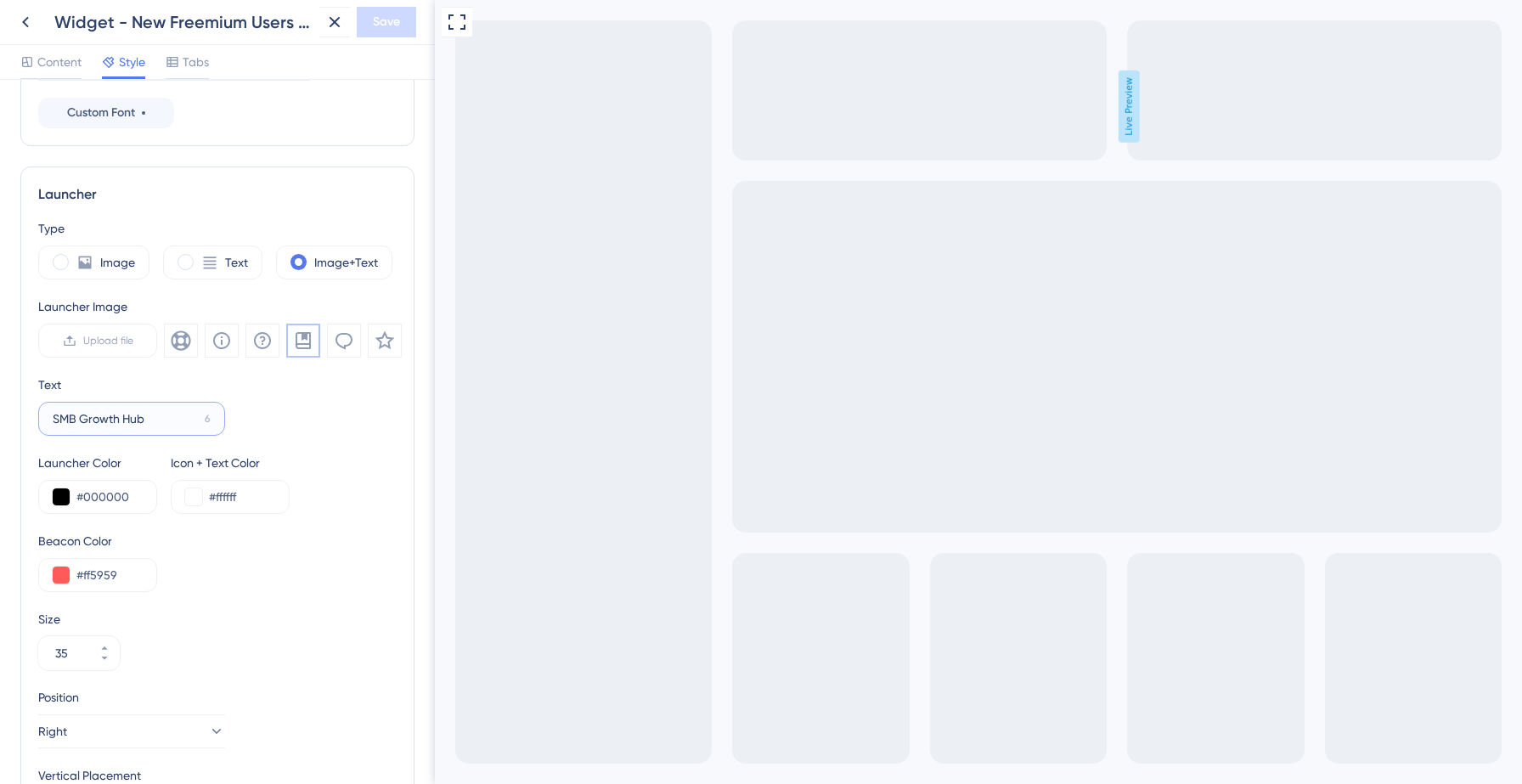
click at [78, 417] on input "SMB Growth Hub" at bounding box center [125, 418] width 146 height 19
type input "Growth Hub"
click at [370, 20] on button "Save" at bounding box center [386, 22] width 59 height 30
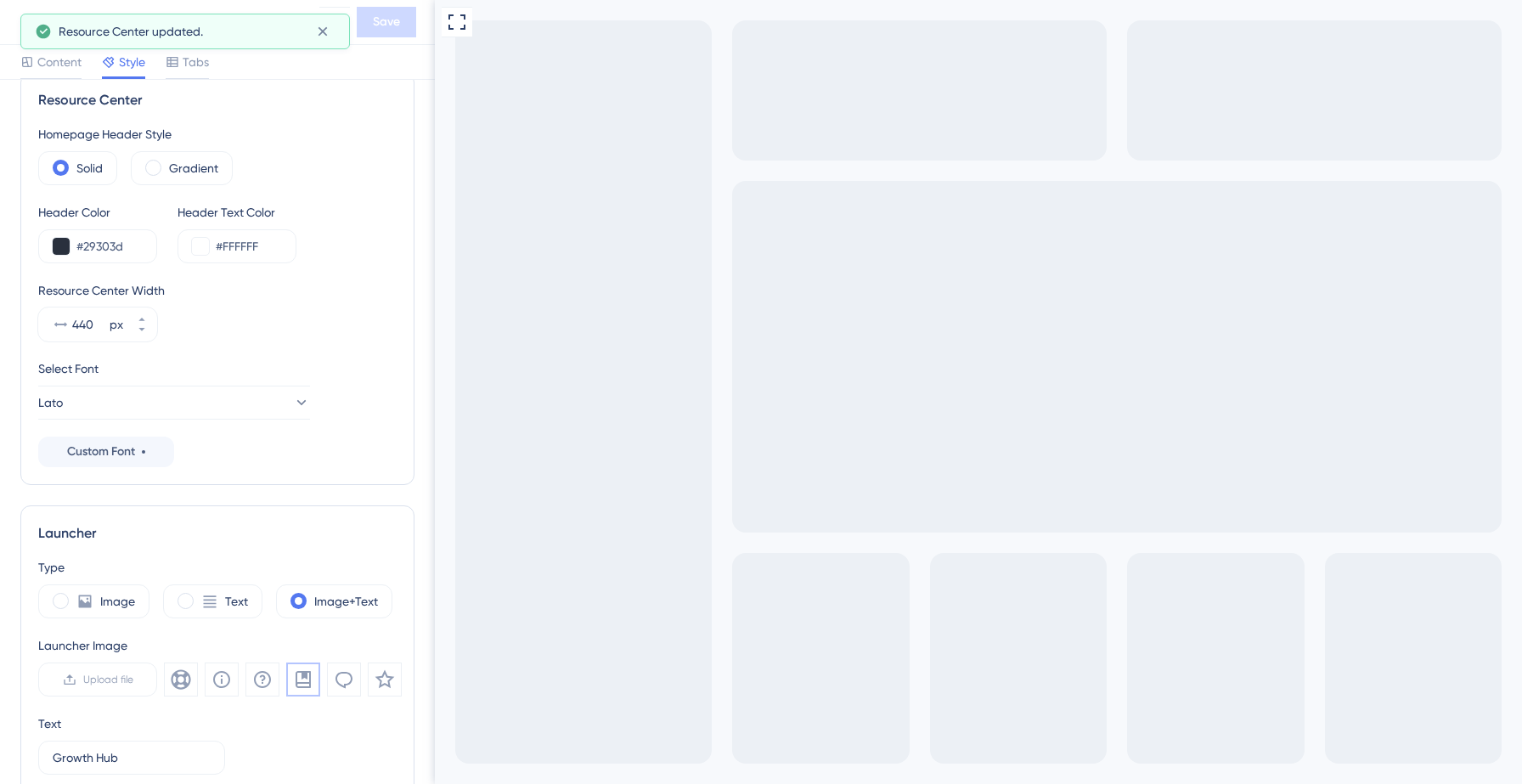
scroll to position [0, 0]
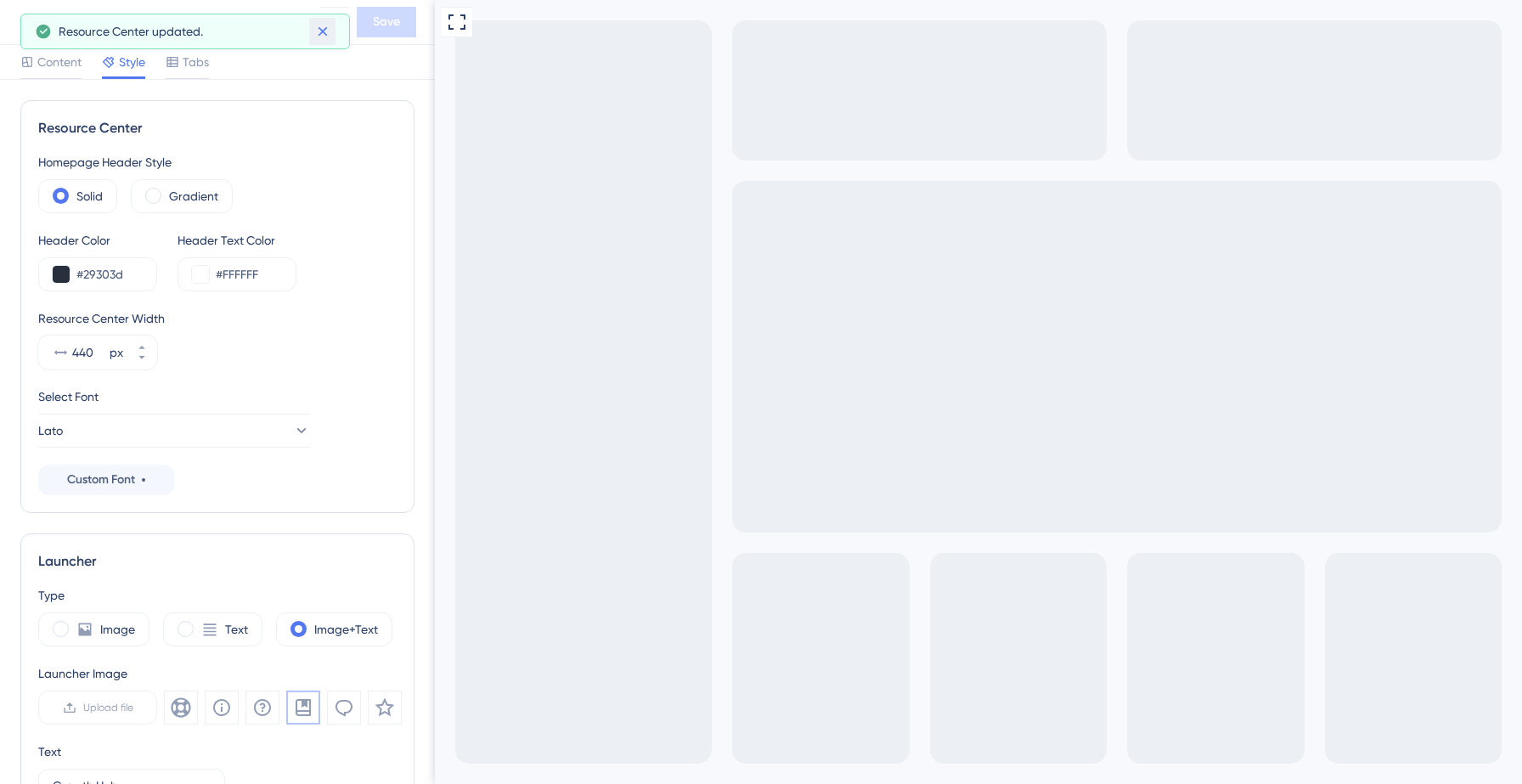
click at [324, 32] on icon at bounding box center [322, 32] width 10 height 10
click at [13, 23] on button at bounding box center [25, 22] width 30 height 30
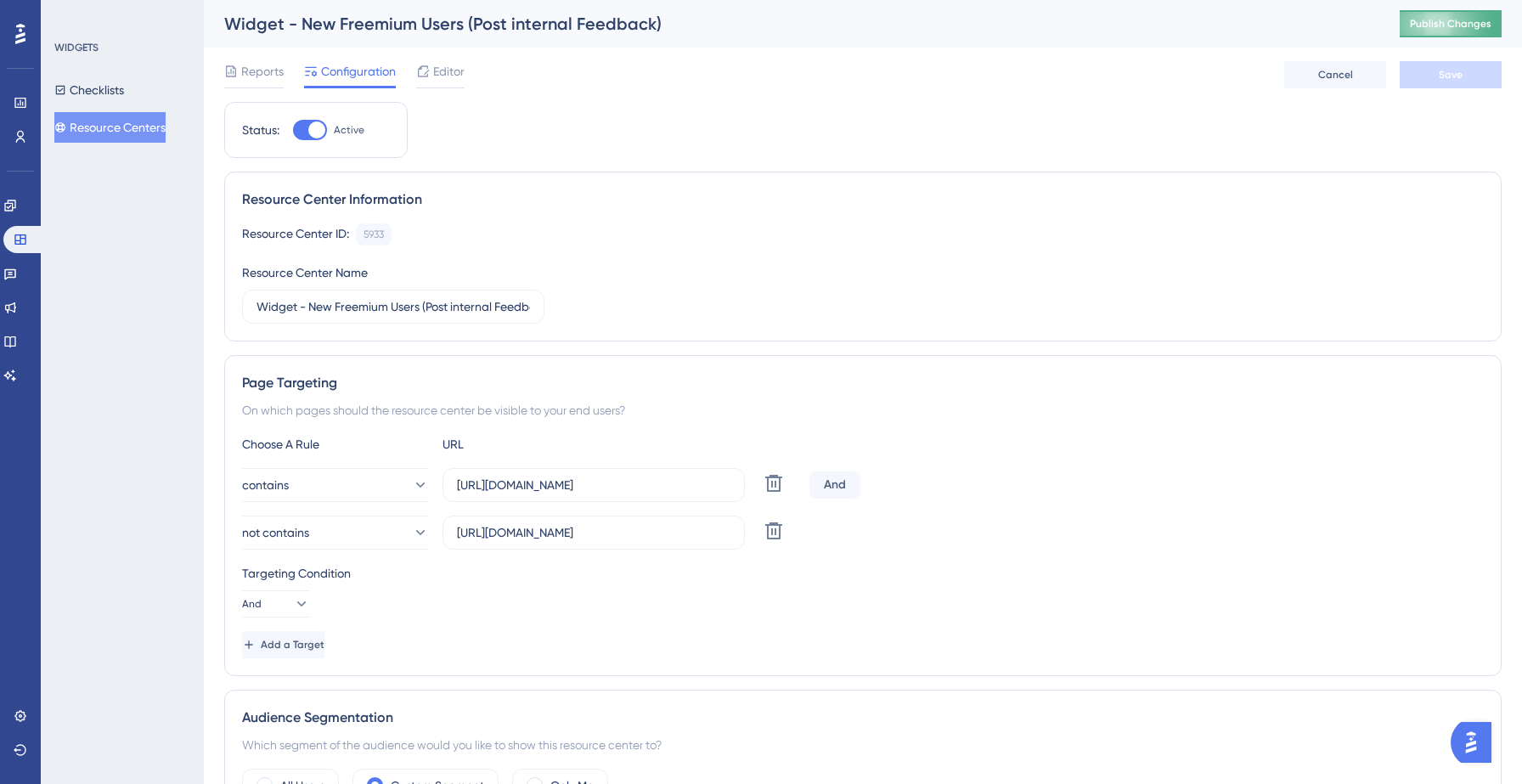
click at [1453, 27] on span "Publish Changes" at bounding box center [1450, 23] width 82 height 13
click at [525, 30] on icon at bounding box center [526, 32] width 10 height 10
click at [694, 106] on div "Status: Active Resource Center Information Resource Center ID: 5933 Copy Resour…" at bounding box center [862, 651] width 1277 height 1098
click at [129, 126] on button "Resource Centers" at bounding box center [109, 127] width 111 height 30
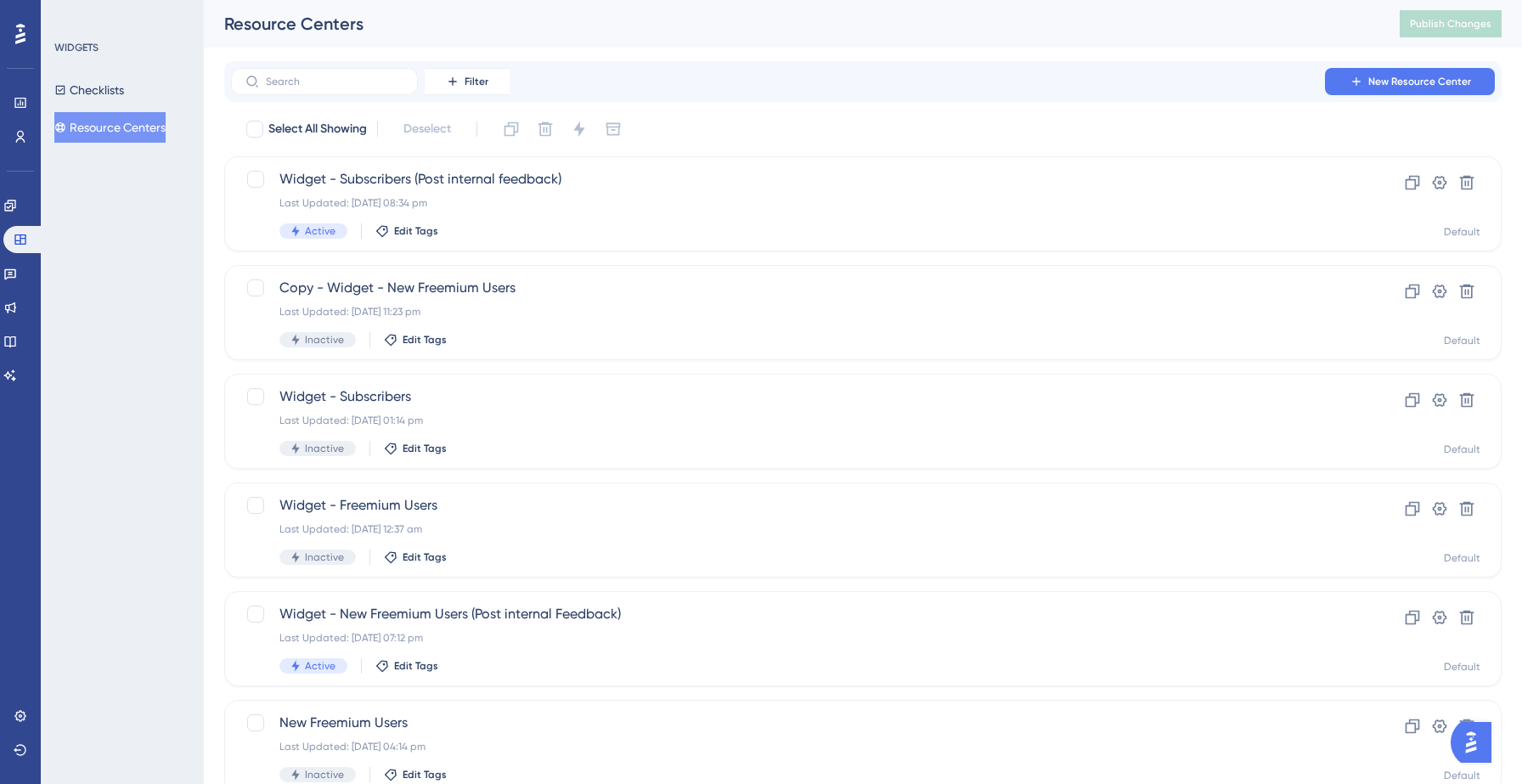
click at [119, 126] on button "Resource Centers" at bounding box center [109, 127] width 111 height 30
click at [19, 108] on icon at bounding box center [20, 102] width 13 height 13
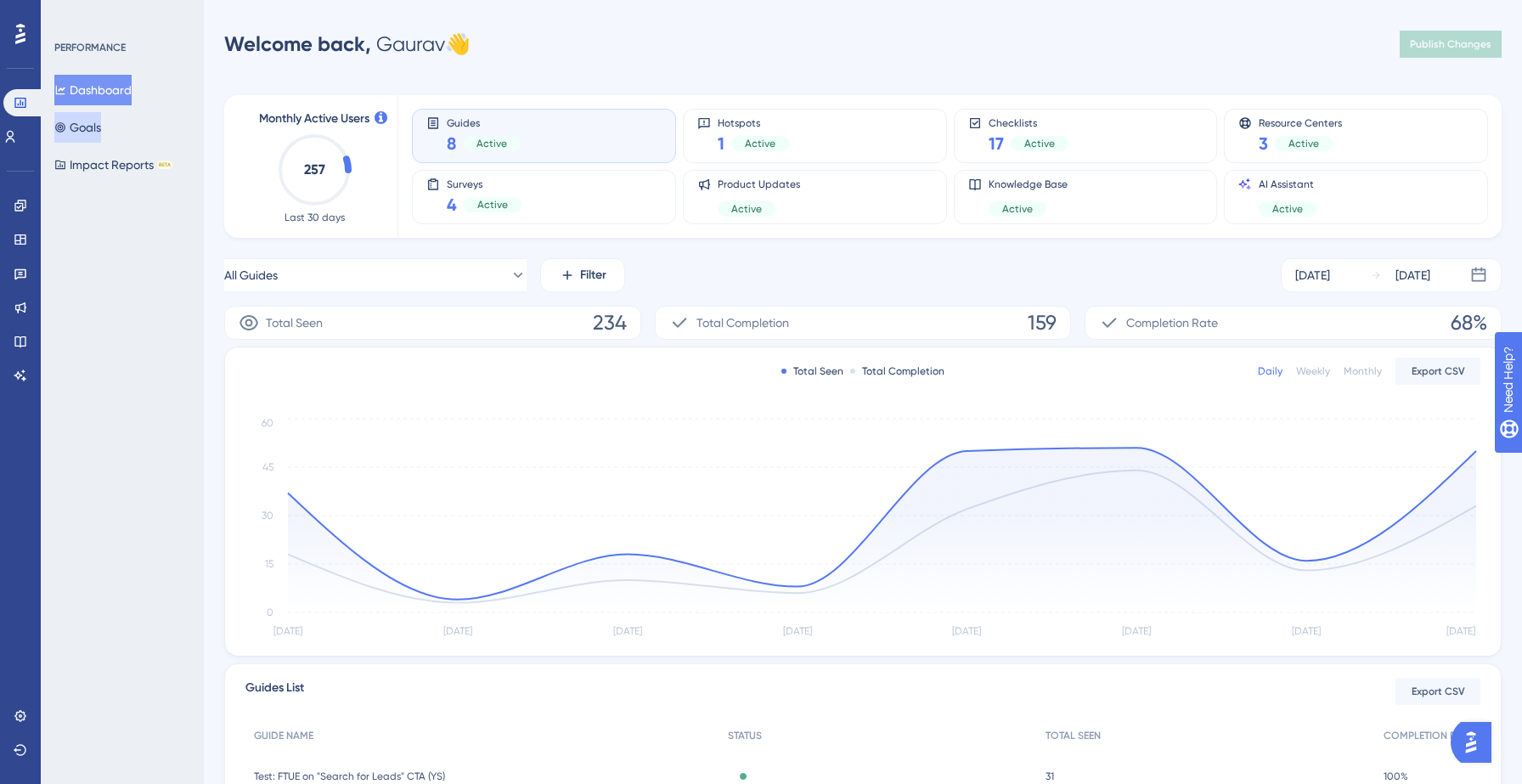
click at [82, 121] on button "Goals" at bounding box center [77, 127] width 47 height 30
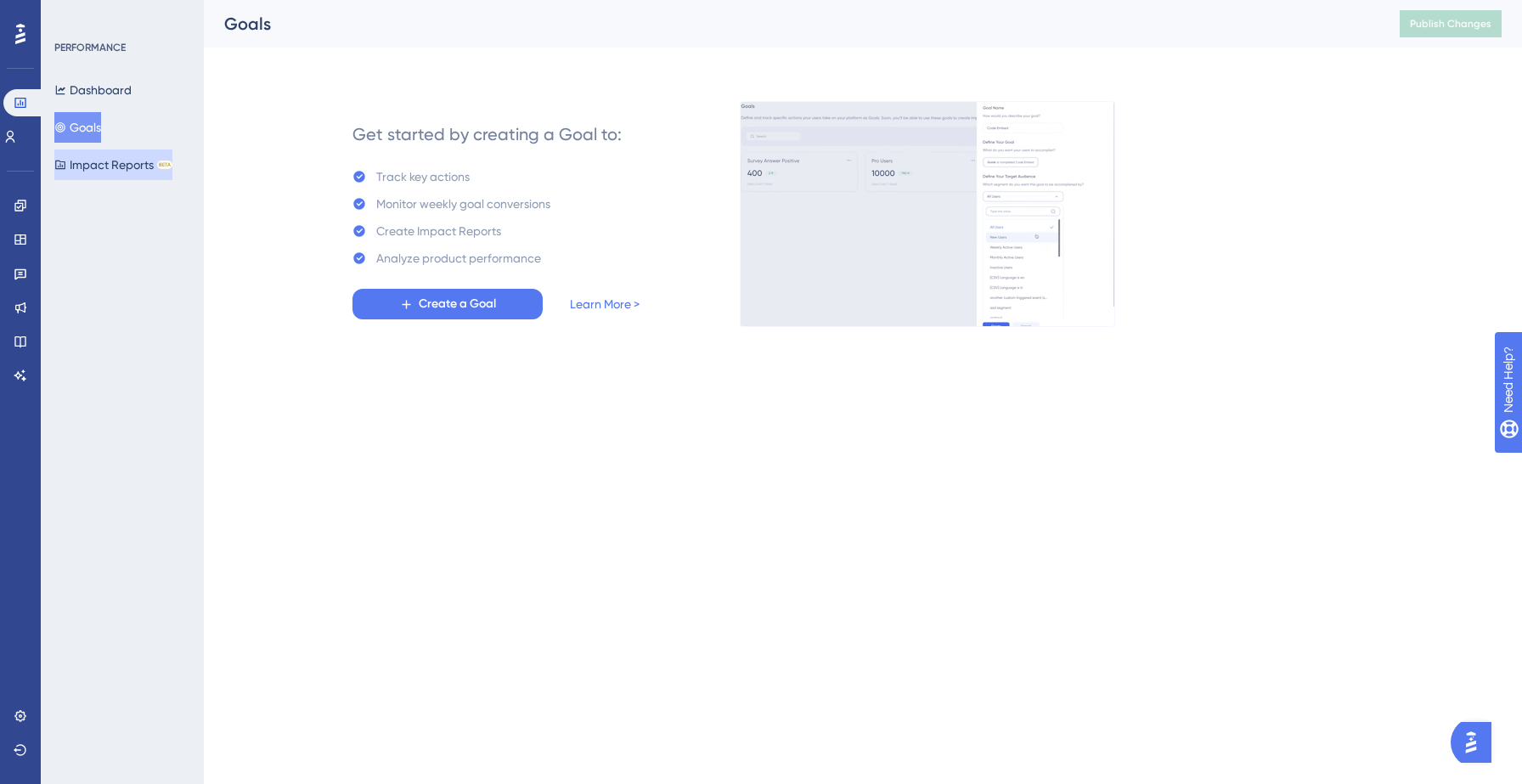
click at [132, 167] on button "Impact Reports BETA" at bounding box center [113, 164] width 118 height 30
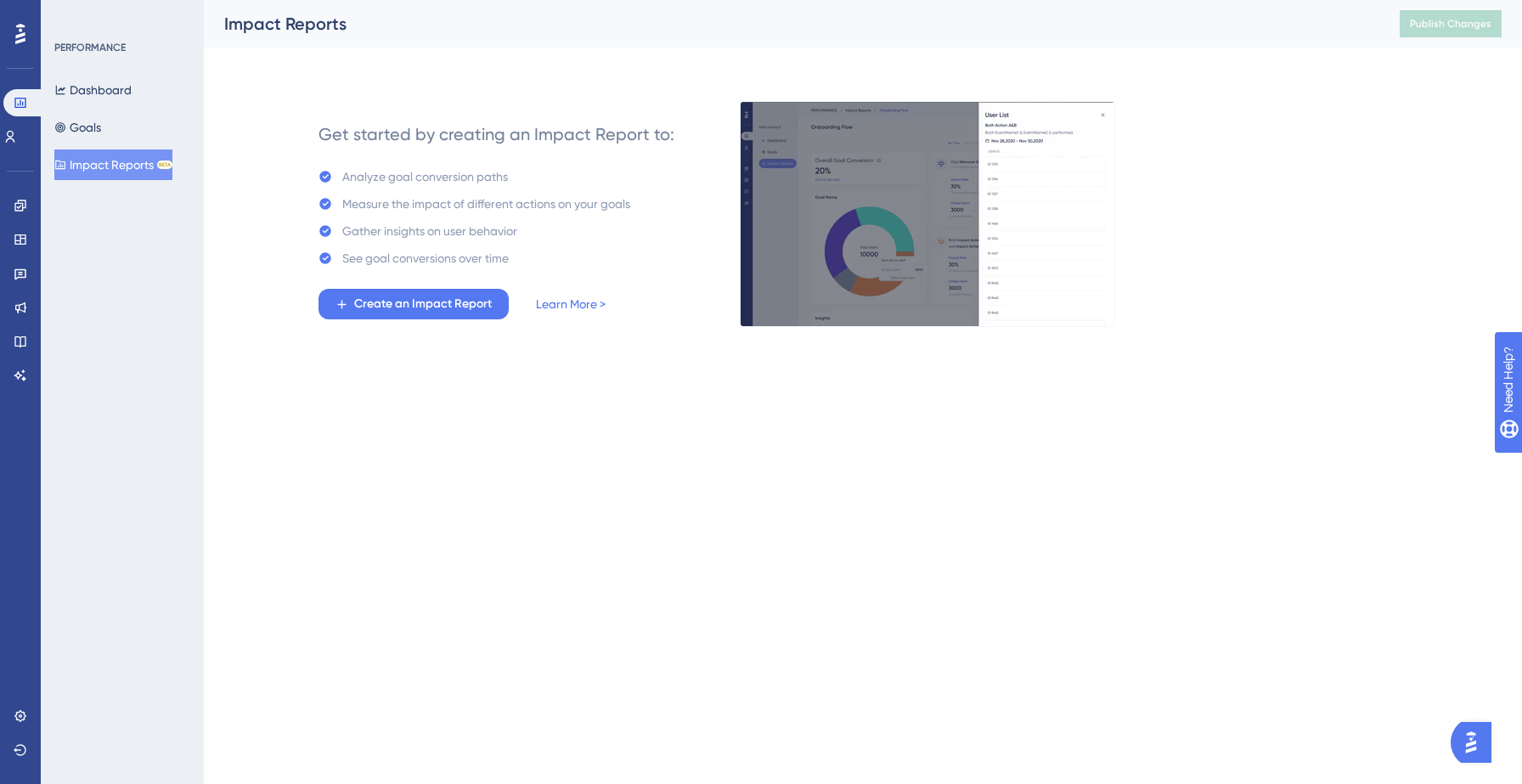
click at [583, 0] on html "Performance Users Engagement Widgets Feedback Product Updates Knowledge Base AI…" at bounding box center [761, 0] width 1522 height 0
